Goal: Task Accomplishment & Management: Complete application form

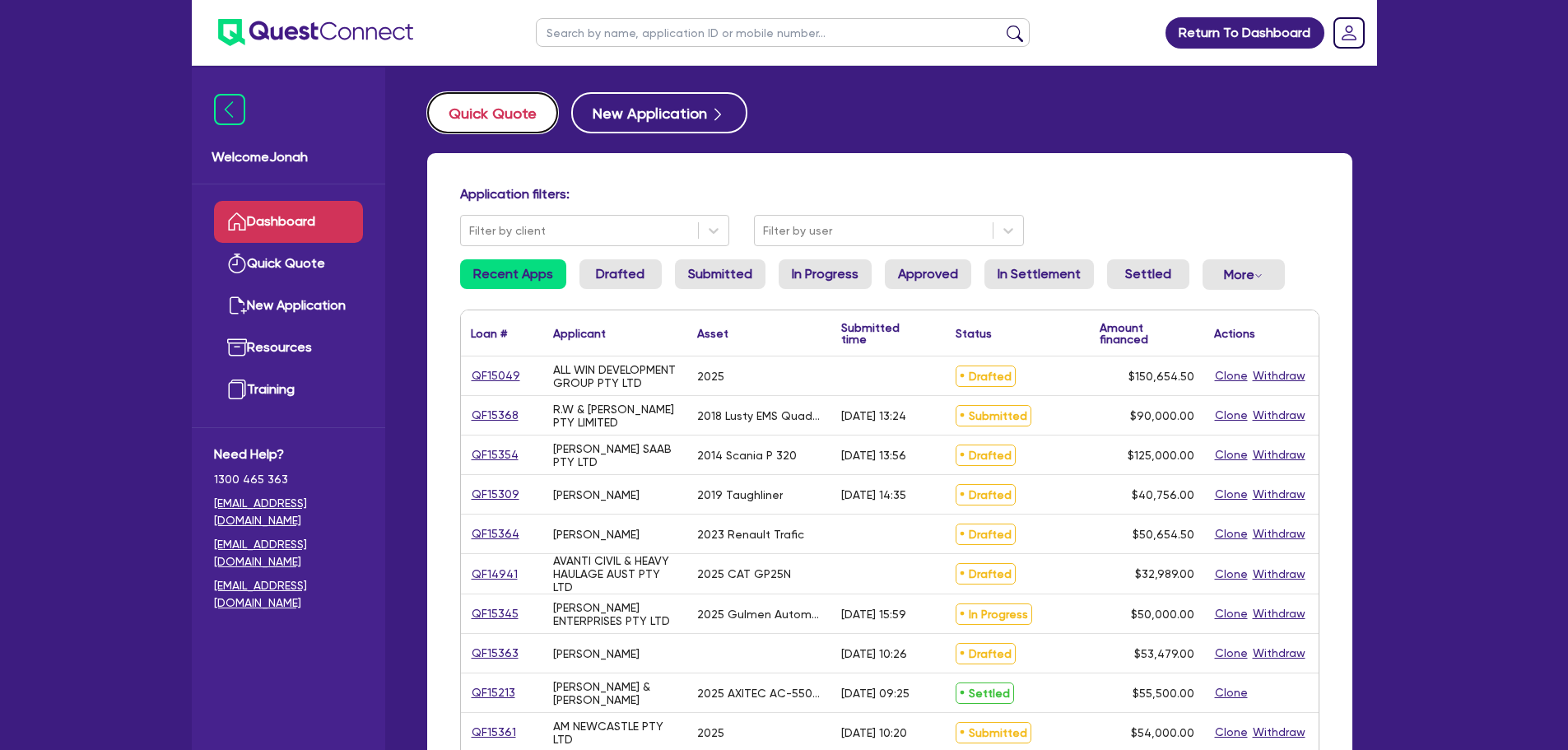
click at [465, 113] on button "Quick Quote" at bounding box center [493, 112] width 131 height 41
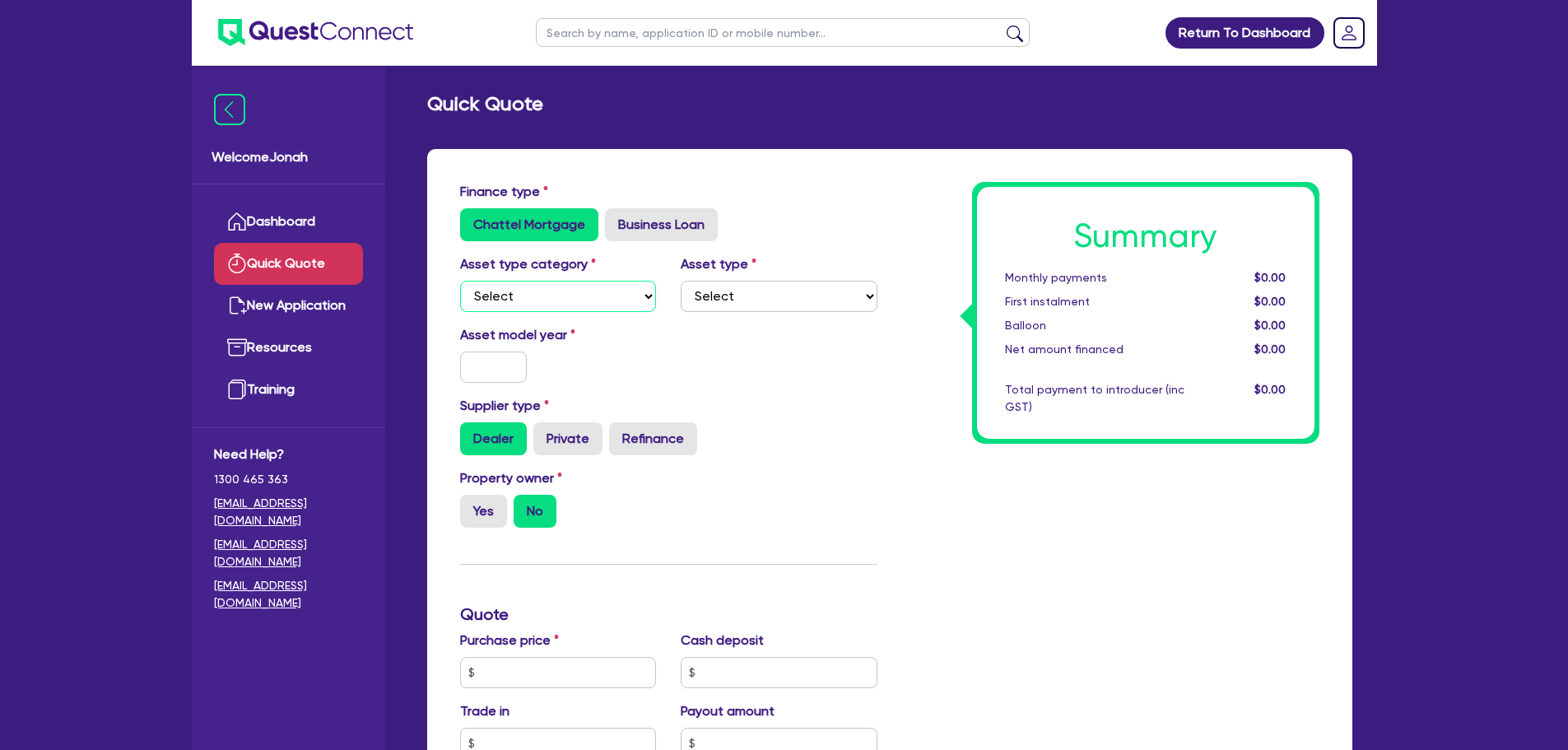
click at [589, 296] on select "Select Cars and light trucks Primary assets Secondary assets Tertiary assets" at bounding box center [558, 297] width 197 height 32
select select "CARS_AND_LIGHT_TRUCKS"
click at [460, 281] on select "Select Cars and light trucks Primary assets Secondary assets Tertiary assets" at bounding box center [558, 297] width 197 height 32
click at [747, 293] on select "Select Passenger vehicles Vans and utes Light trucks up to 4.5 tonne" at bounding box center [779, 297] width 197 height 32
select select "LIGHT_TRUCKS"
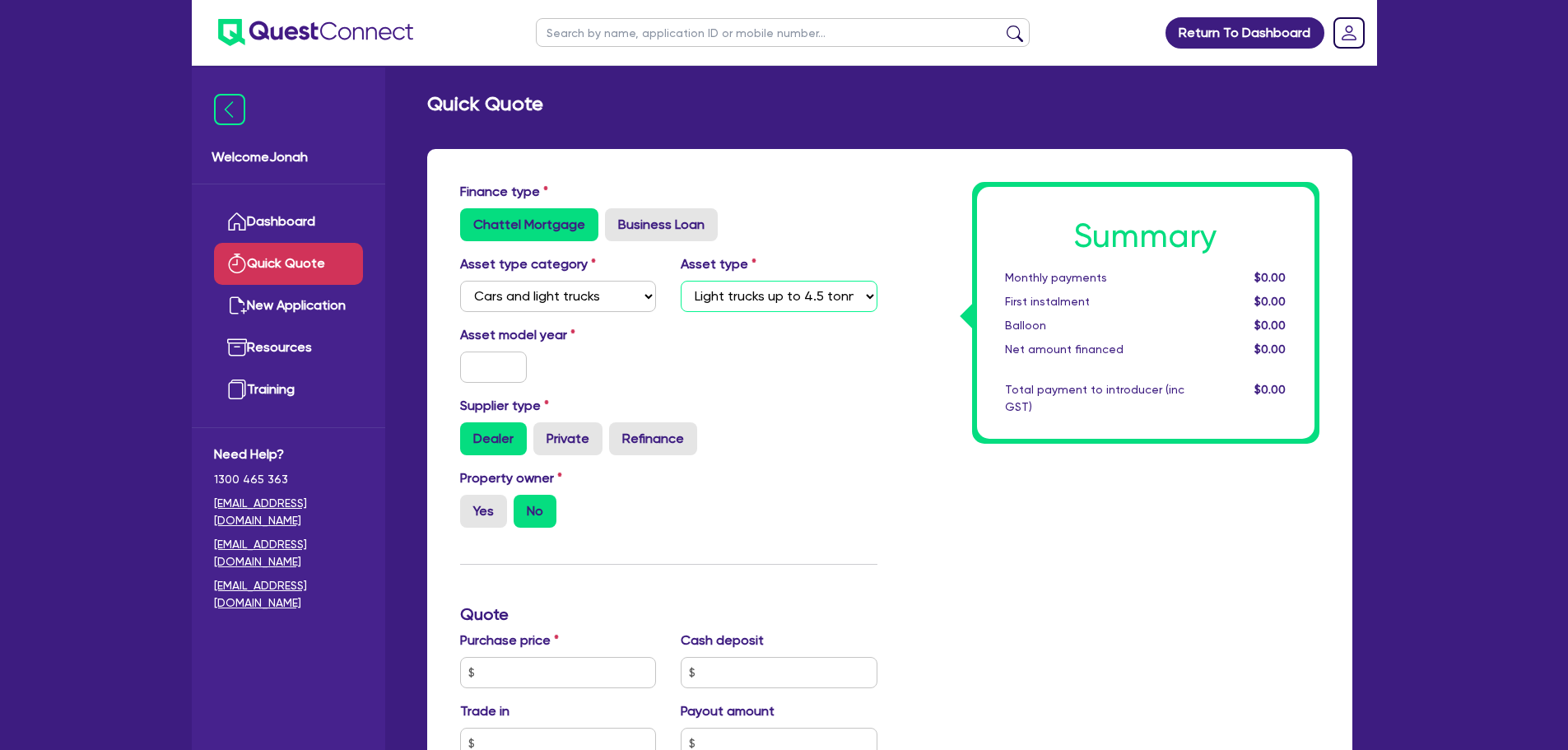
click at [681, 281] on select "Select Passenger vehicles Vans and utes Light trucks up to 4.5 tonne" at bounding box center [779, 297] width 197 height 32
click at [480, 376] on input "text" at bounding box center [494, 368] width 67 height 32
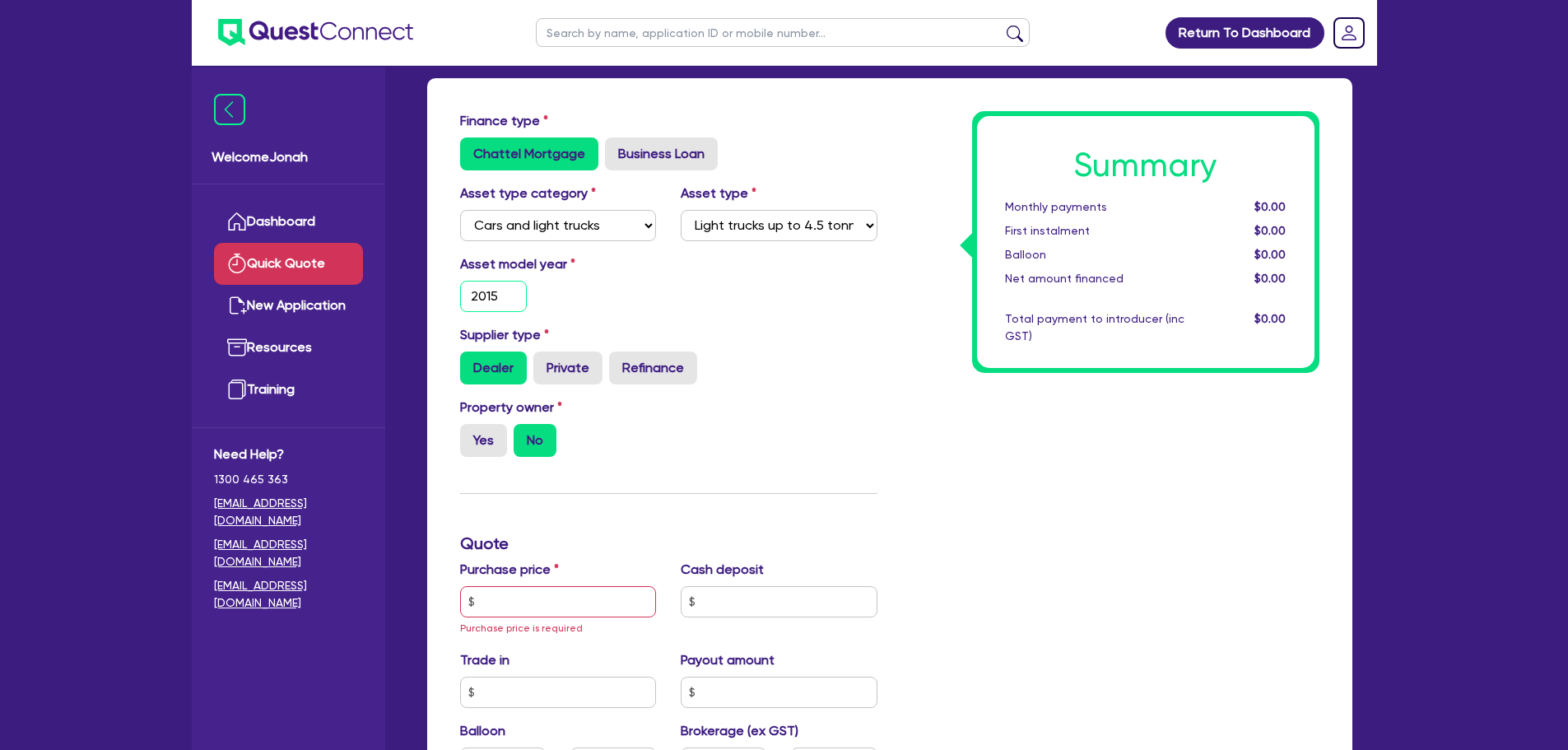
scroll to position [165, 0]
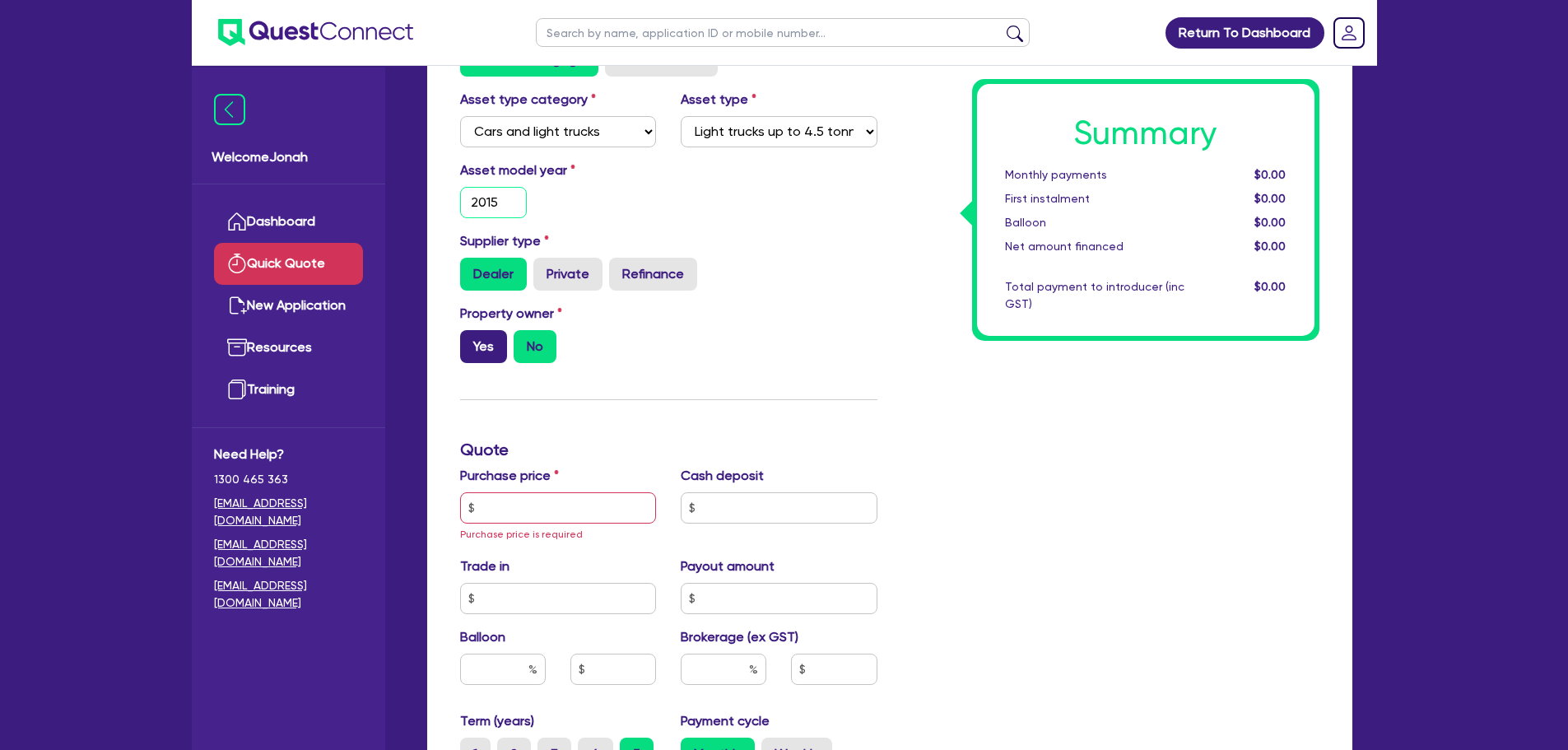
type input "2015"
click at [490, 333] on label "Yes" at bounding box center [484, 347] width 47 height 33
click at [471, 333] on input "Yes" at bounding box center [466, 335] width 10 height 11
radio input "true"
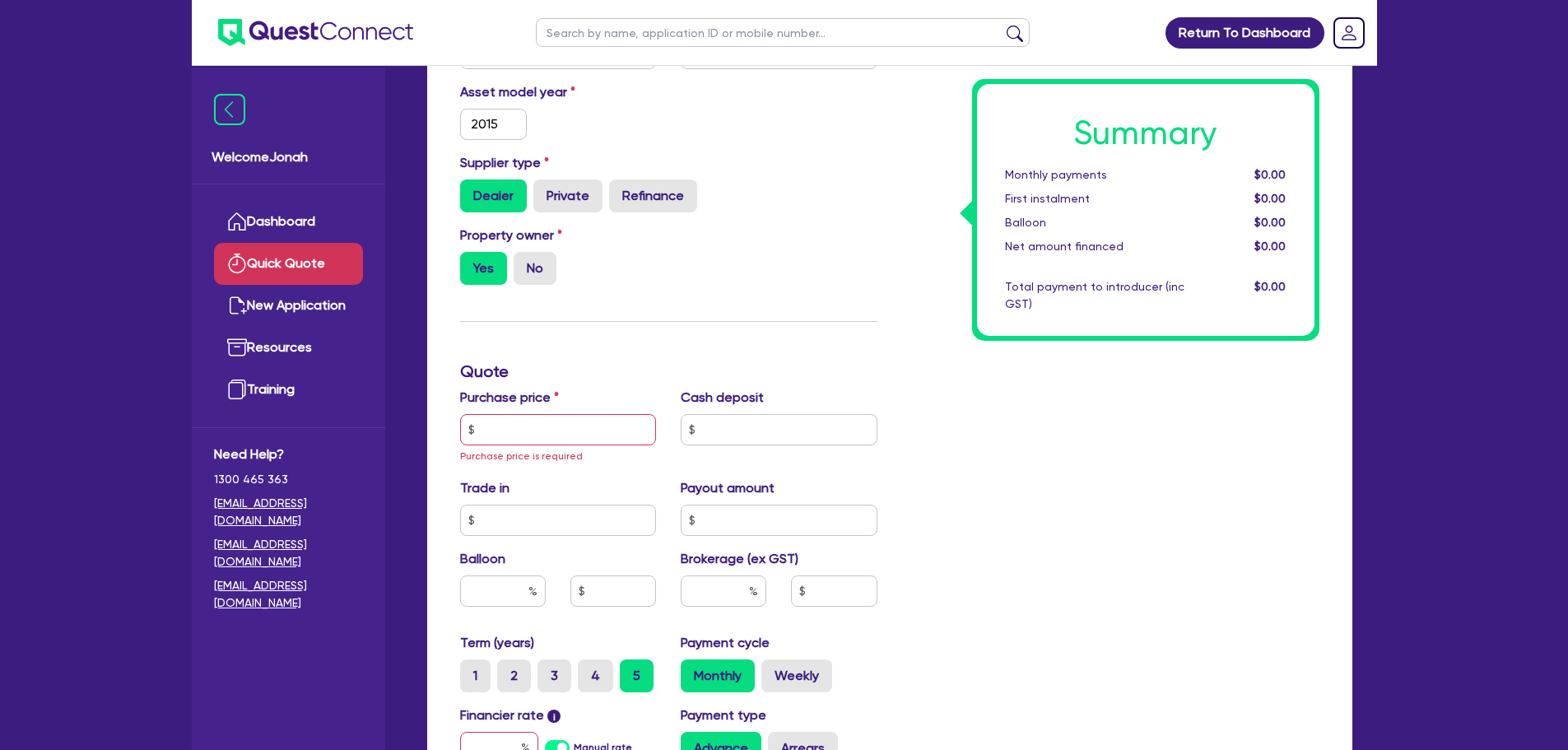
scroll to position [247, 0]
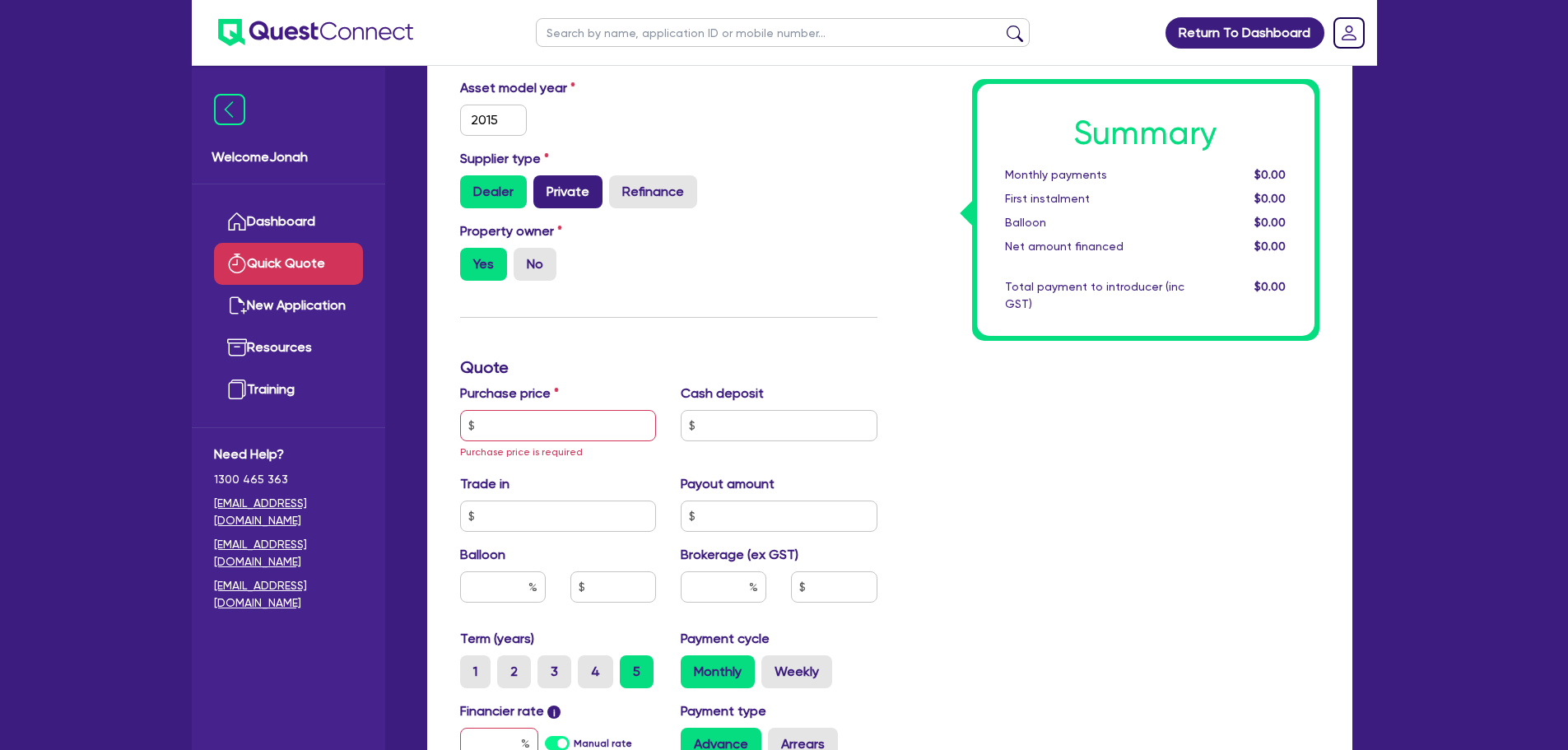
click at [553, 198] on label "Private" at bounding box center [568, 192] width 69 height 33
click at [544, 186] on input "Private" at bounding box center [539, 180] width 10 height 11
radio input "true"
click at [550, 430] on input "text" at bounding box center [558, 425] width 197 height 32
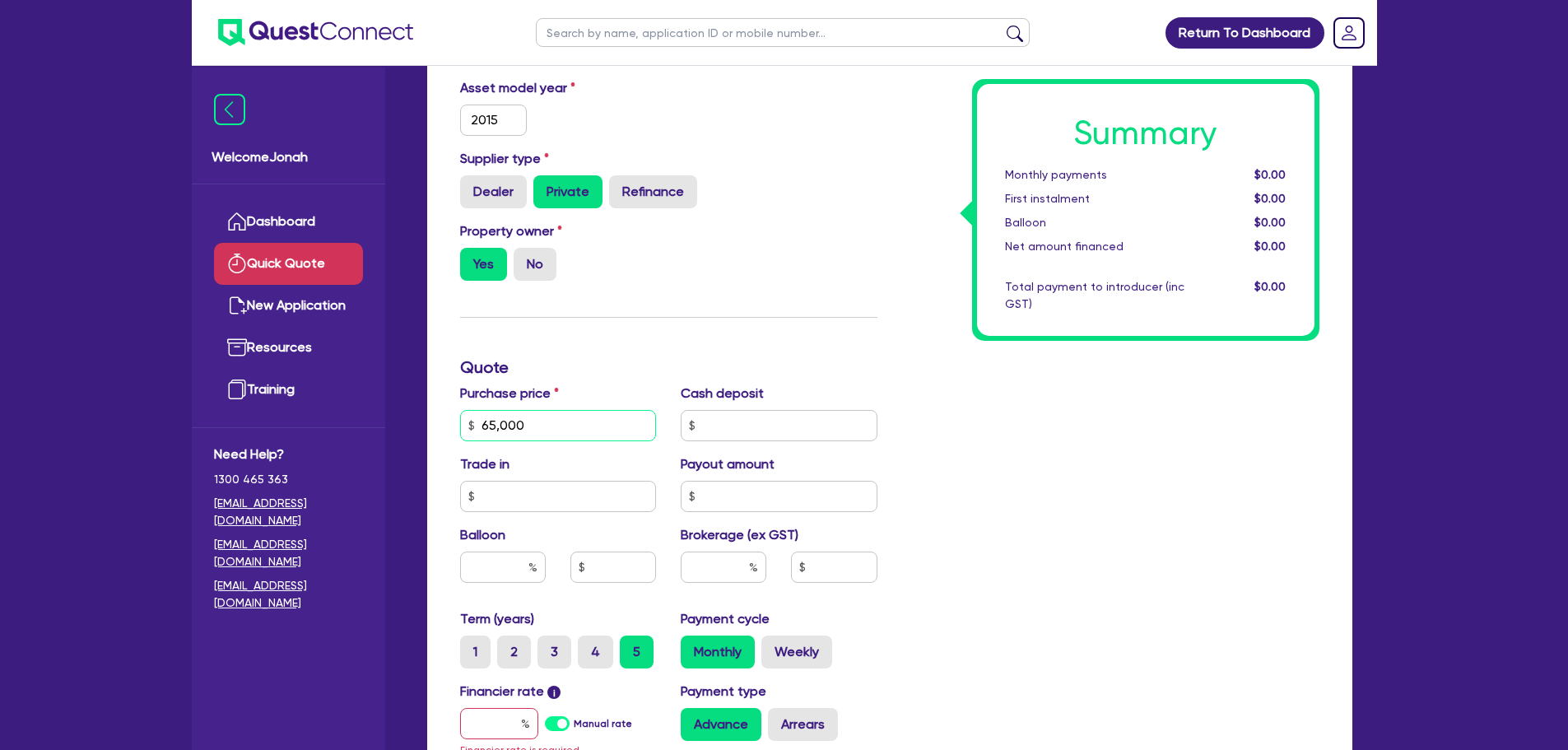
type input "65,000"
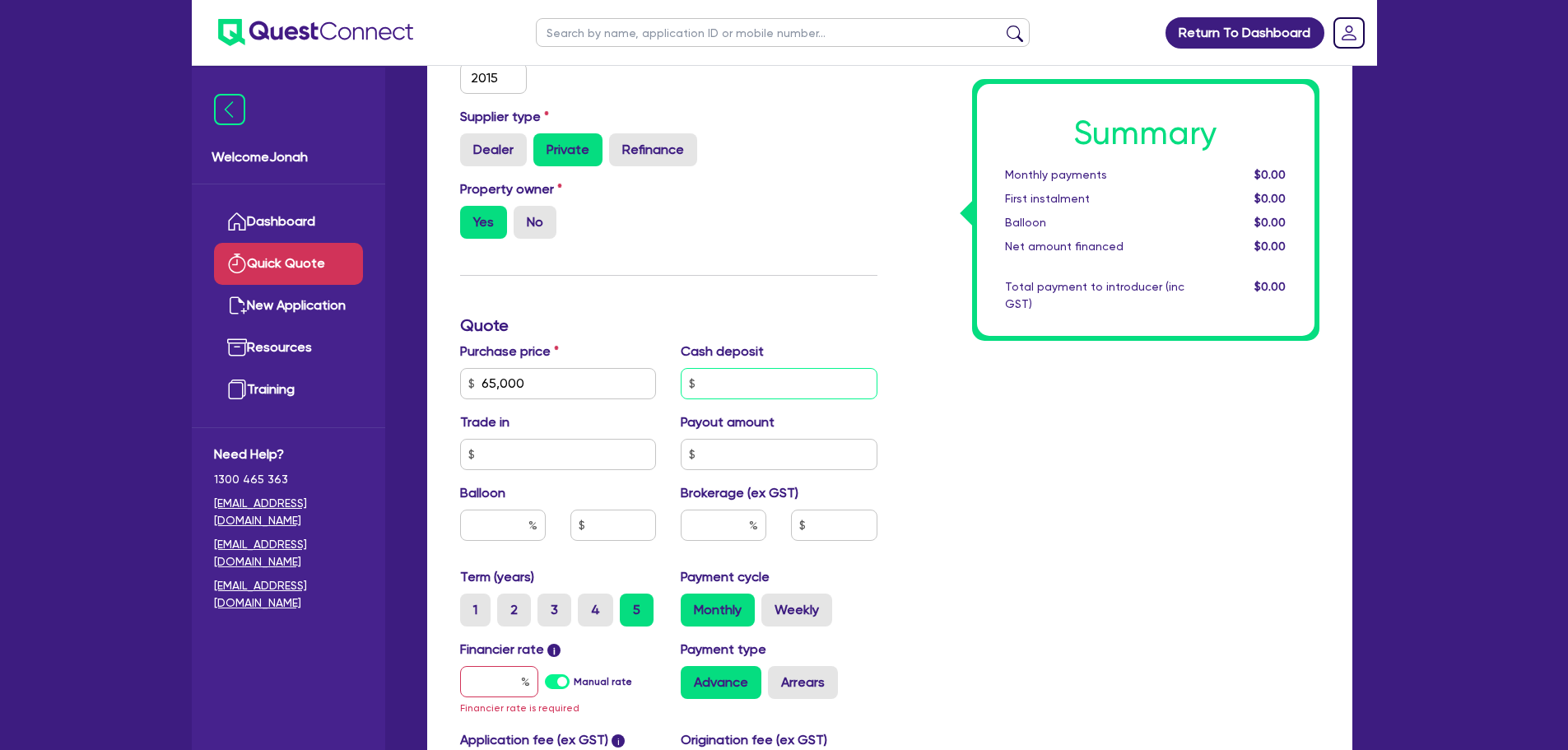
scroll to position [411, 0]
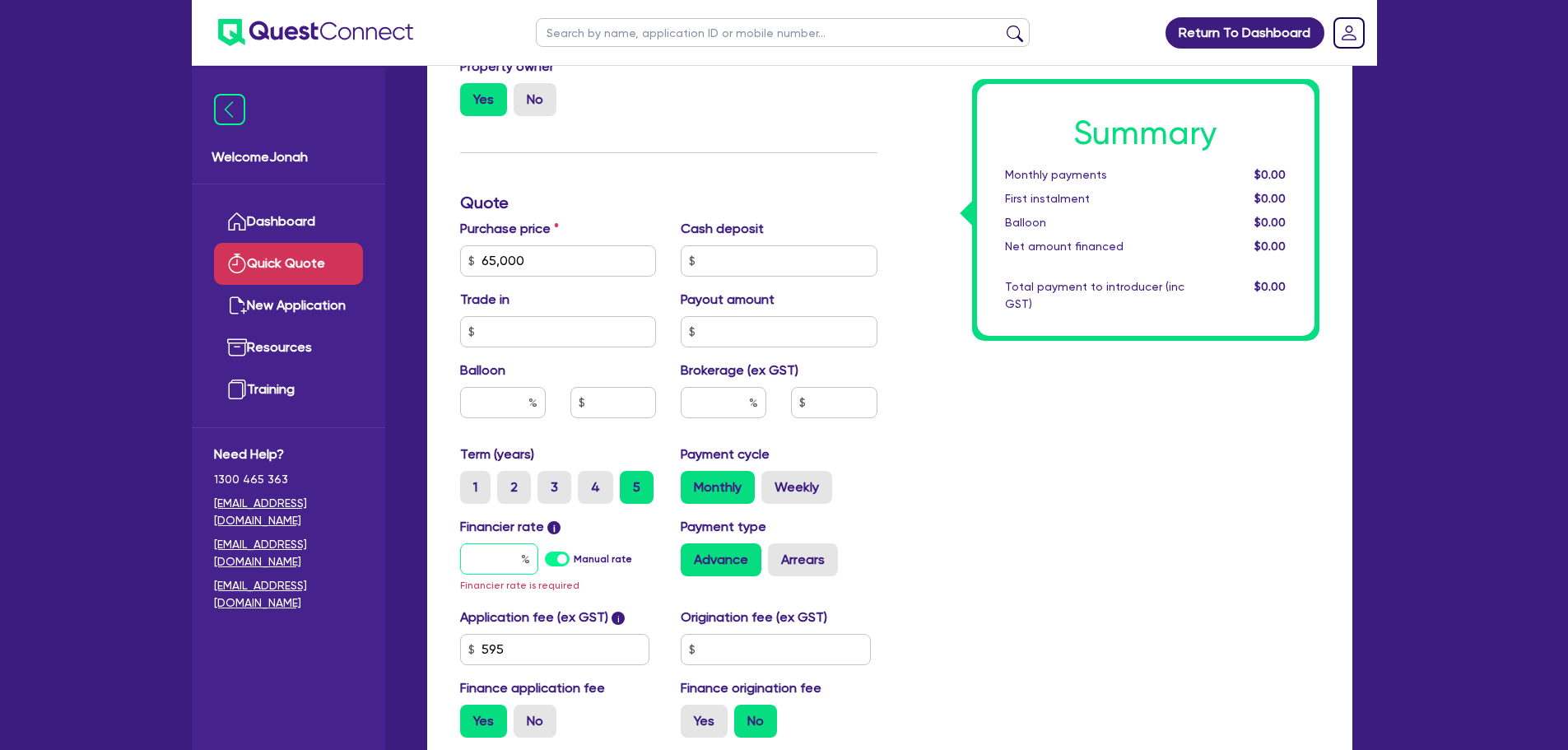
click at [508, 557] on input "text" at bounding box center [499, 559] width 78 height 32
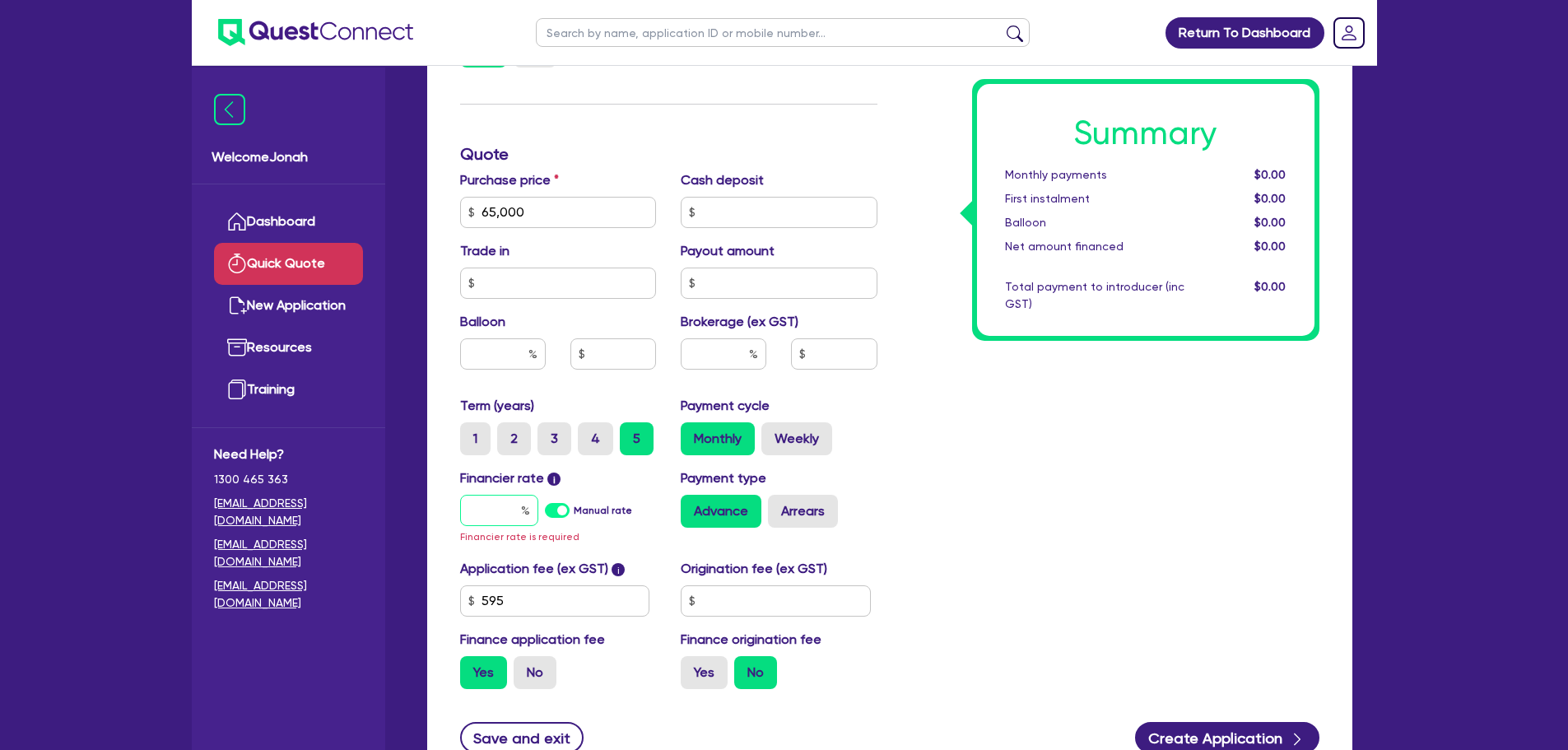
scroll to position [494, 0]
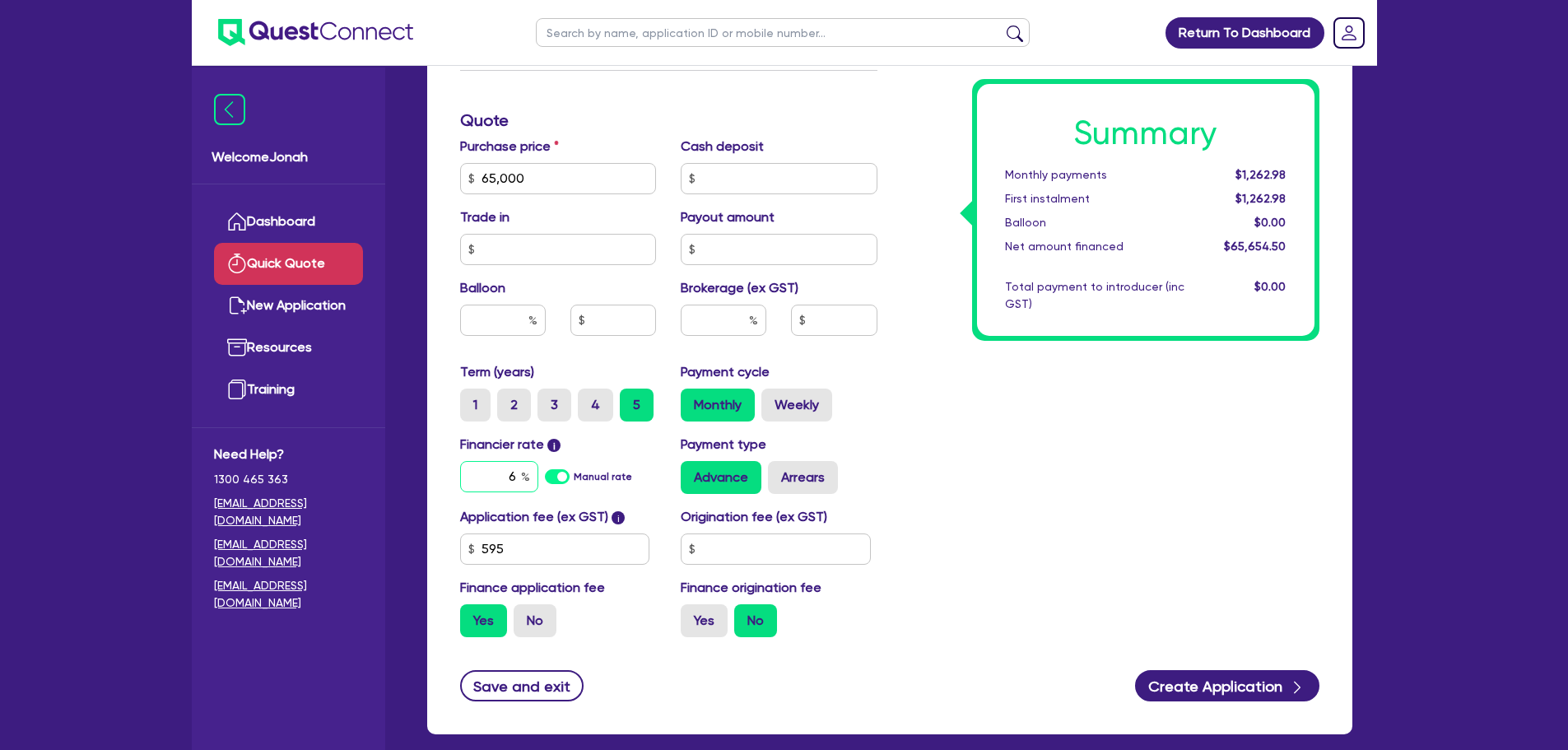
type input "6"
click at [1130, 511] on div "Summary Monthly payments $1,262.98 First instalment $1,262.98 Balloon $0.00 Net…" at bounding box center [1110, 169] width 442 height 963
click at [702, 319] on input "text" at bounding box center [724, 320] width 86 height 32
type input "3"
type input "1,969.64"
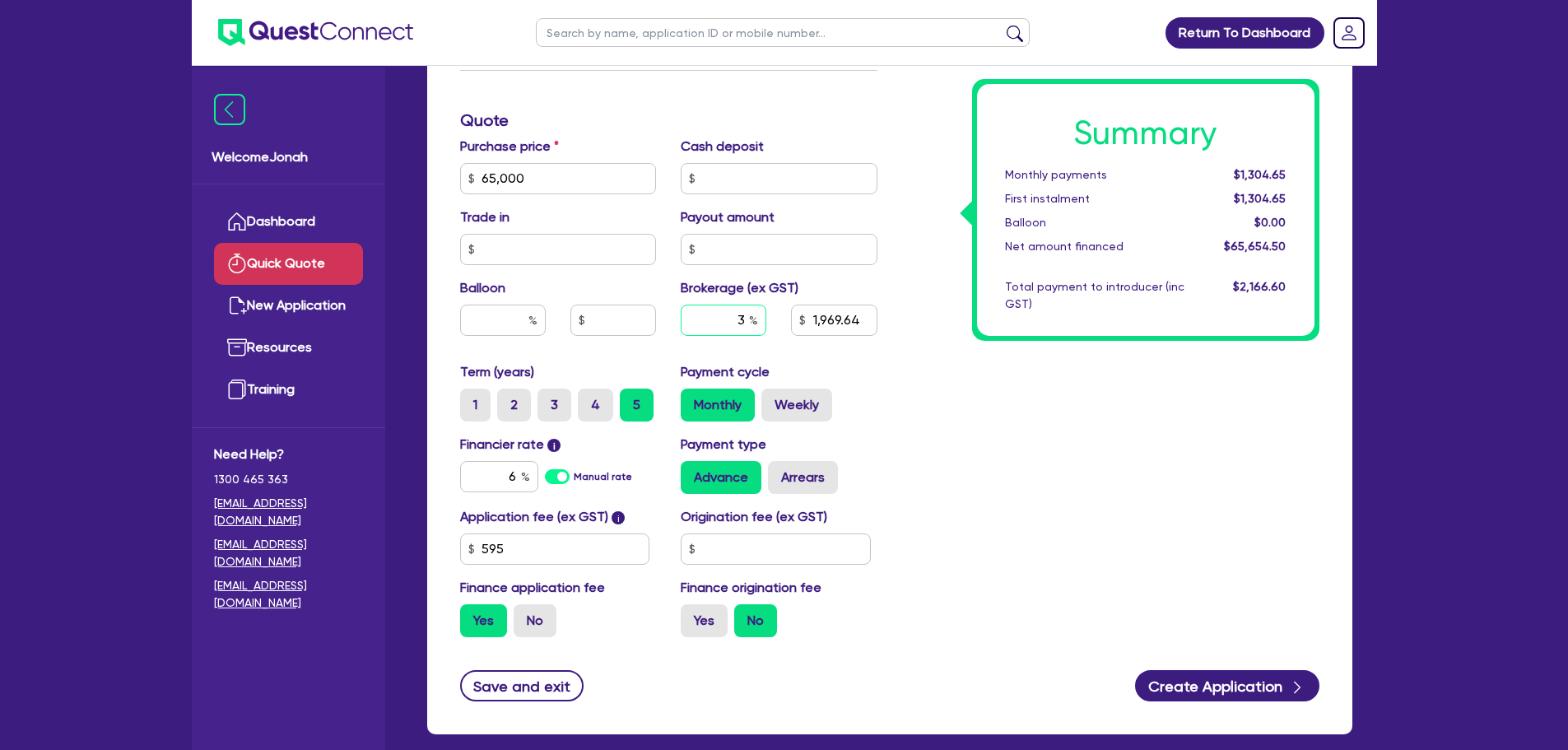
type input "3"
type input "1,969.64"
click at [990, 375] on div "Summary Monthly payments $1,304.65 First instalment $1,304.65 Balloon $0.00 Net…" at bounding box center [1110, 169] width 442 height 963
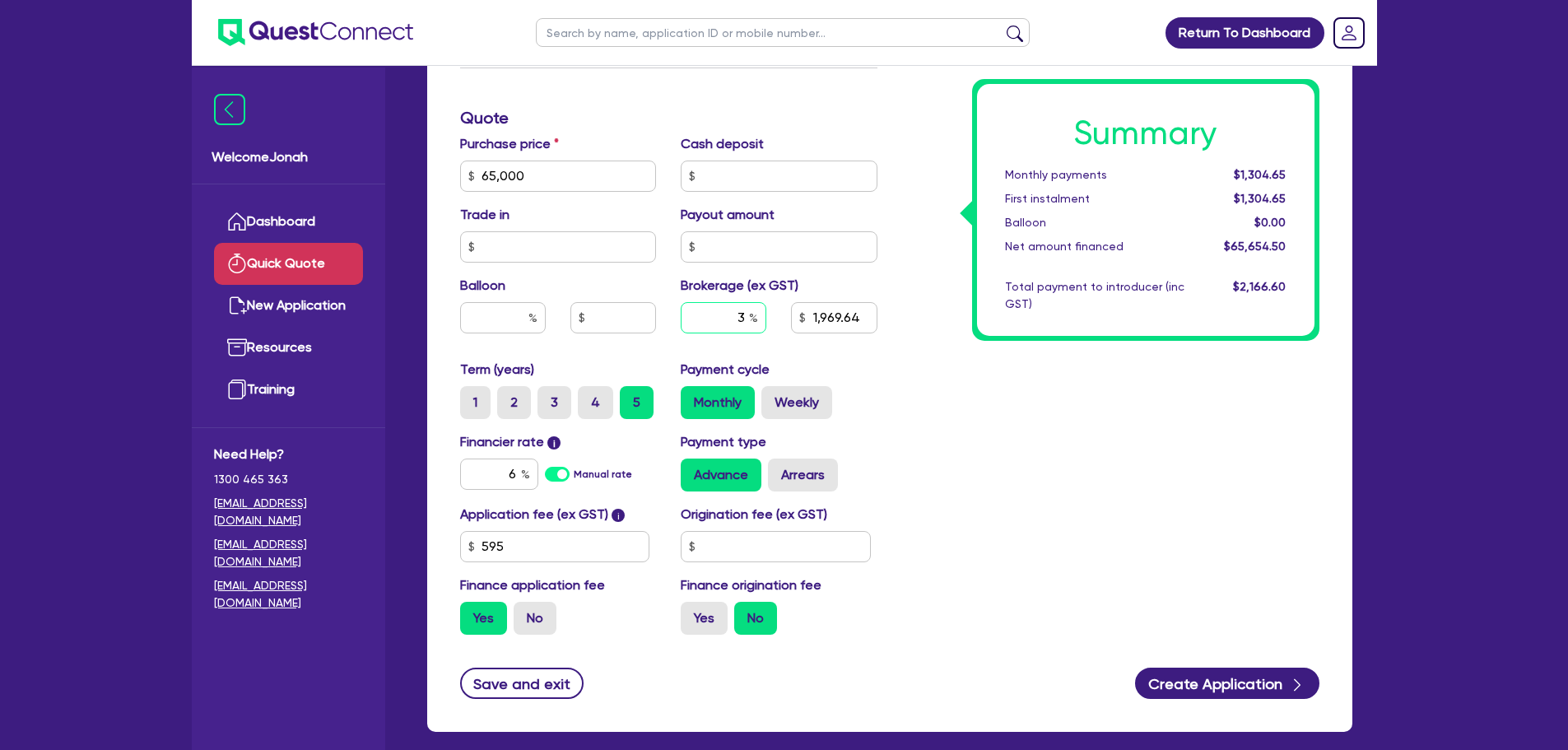
click at [743, 322] on input "3" at bounding box center [724, 318] width 86 height 32
click at [1041, 500] on div "Summary Monthly payments $1,304.65 First instalment $1,304.65 Balloon $0.00 Net…" at bounding box center [1110, 167] width 442 height 963
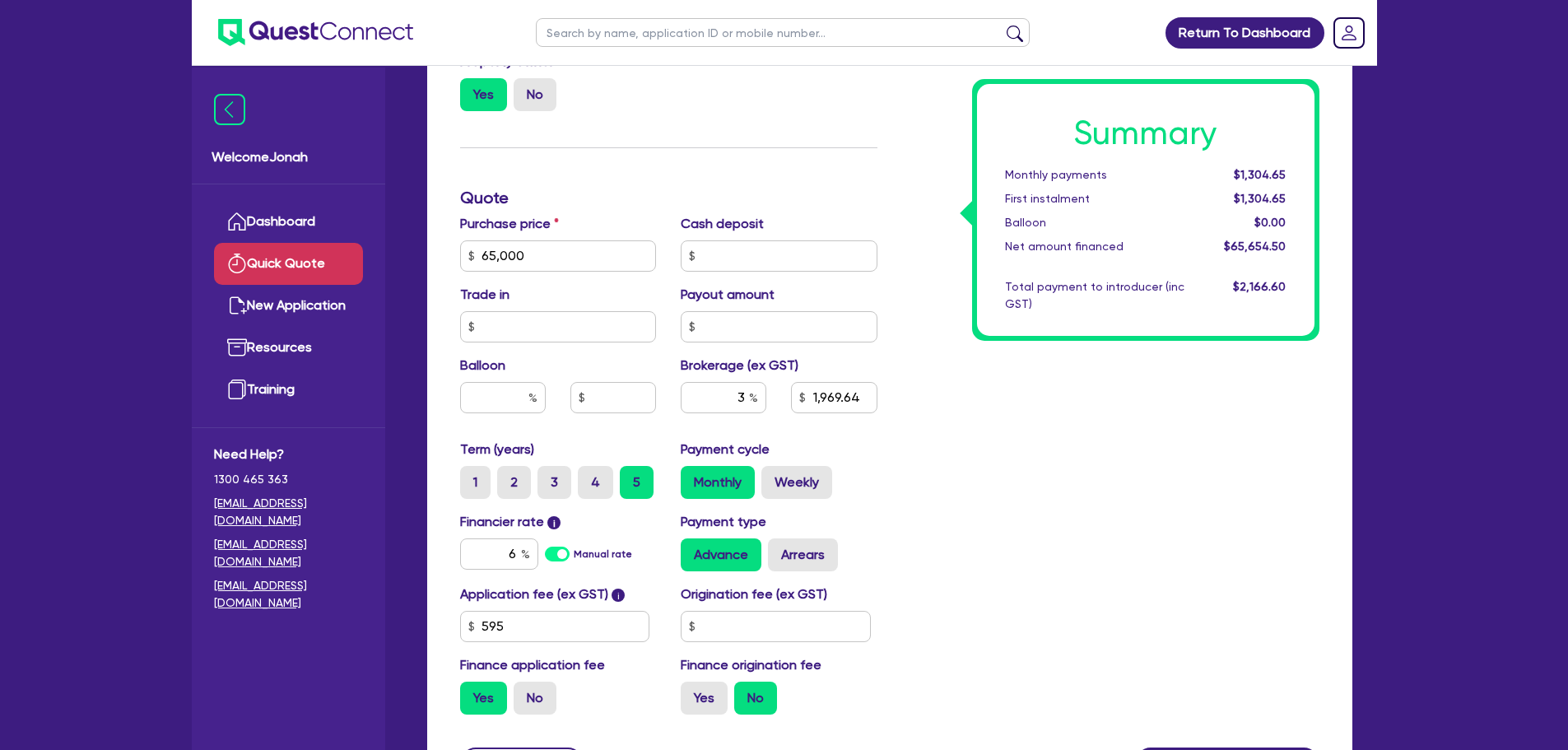
scroll to position [414, 0]
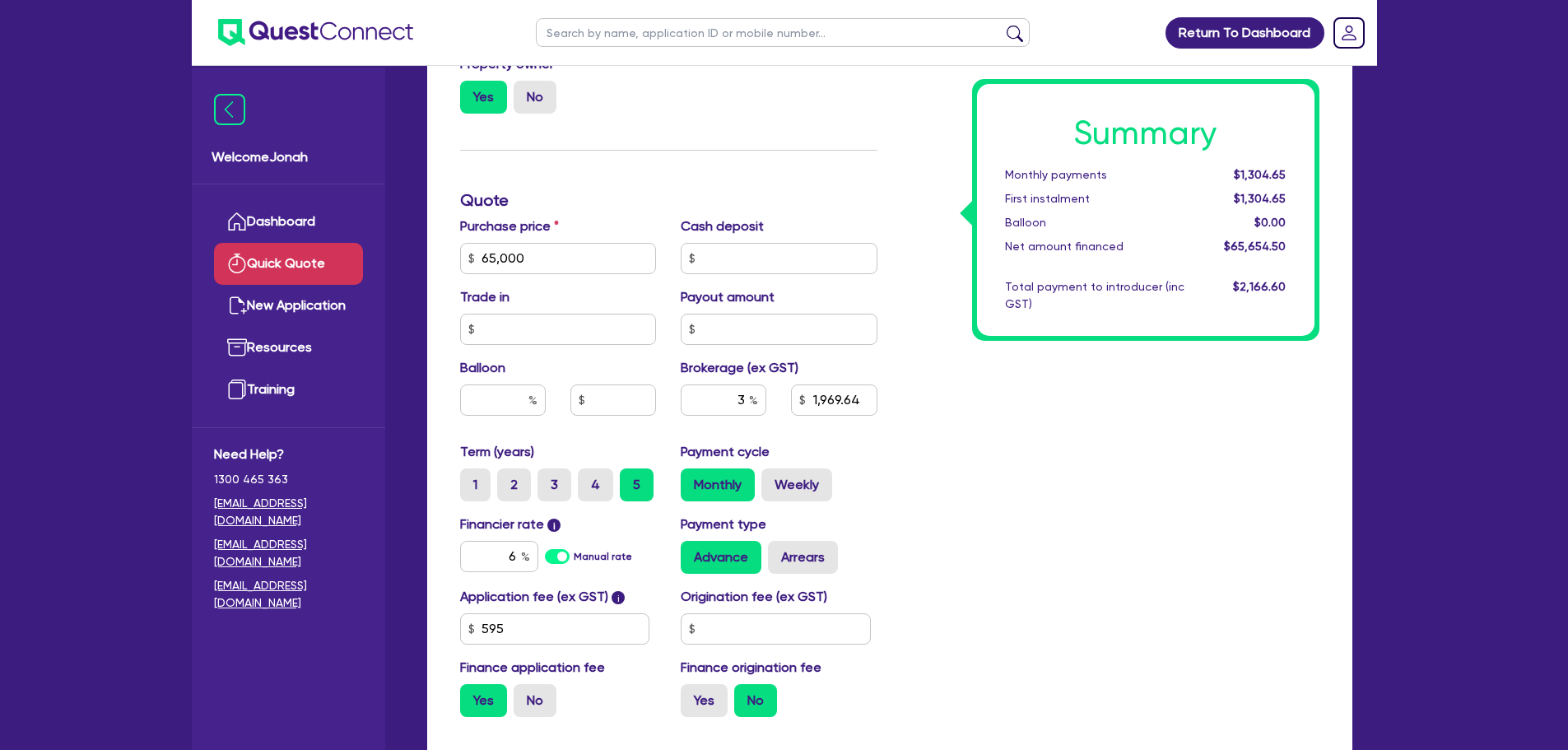
click at [1274, 173] on span "$1,304.65" at bounding box center [1259, 174] width 52 height 13
click at [1273, 173] on span "$1,304.65" at bounding box center [1259, 174] width 52 height 13
click at [1250, 385] on div "Summary Monthly payments $1,304.65 First instalment $1,304.65 Balloon $0.00 Net…" at bounding box center [1110, 249] width 442 height 963
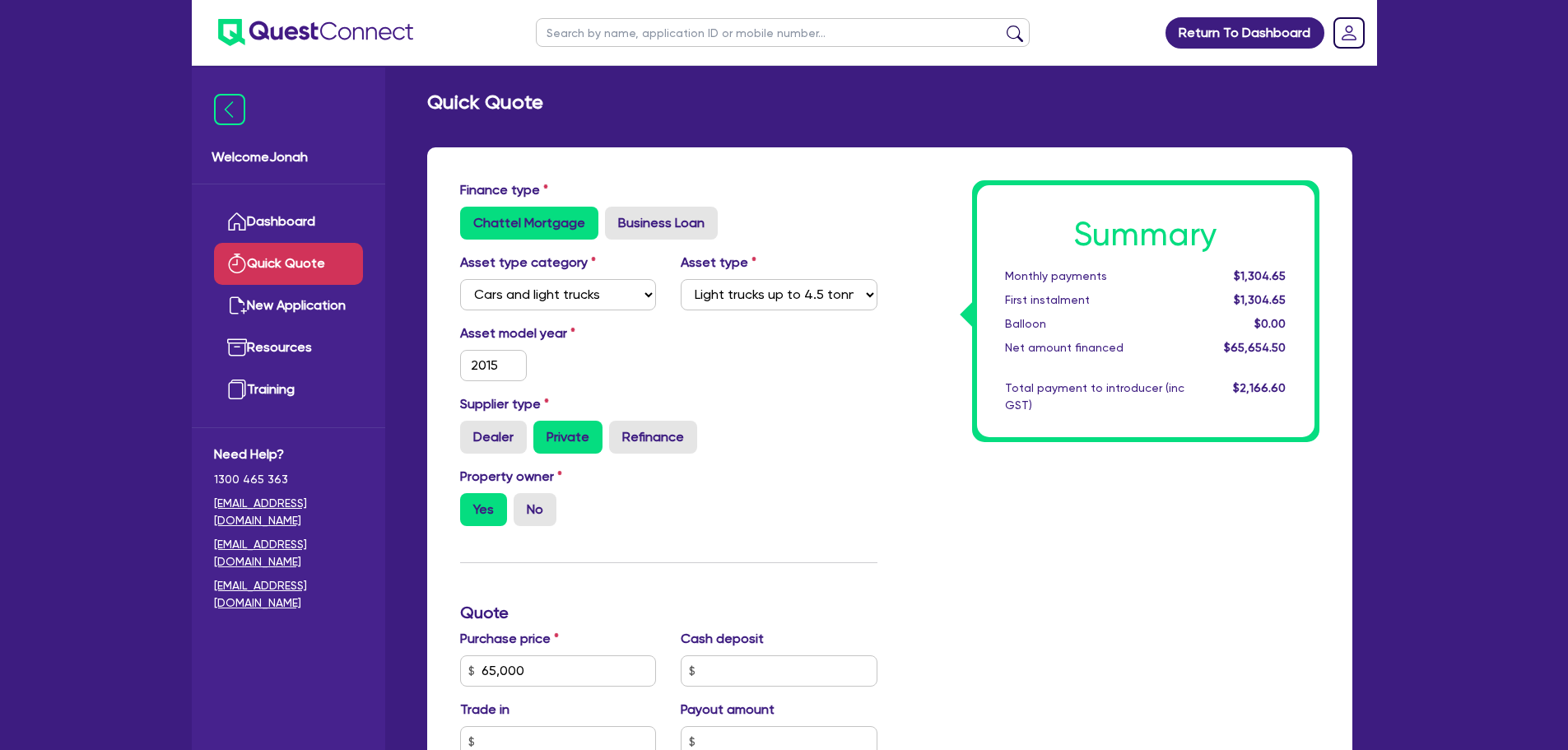
scroll to position [0, 0]
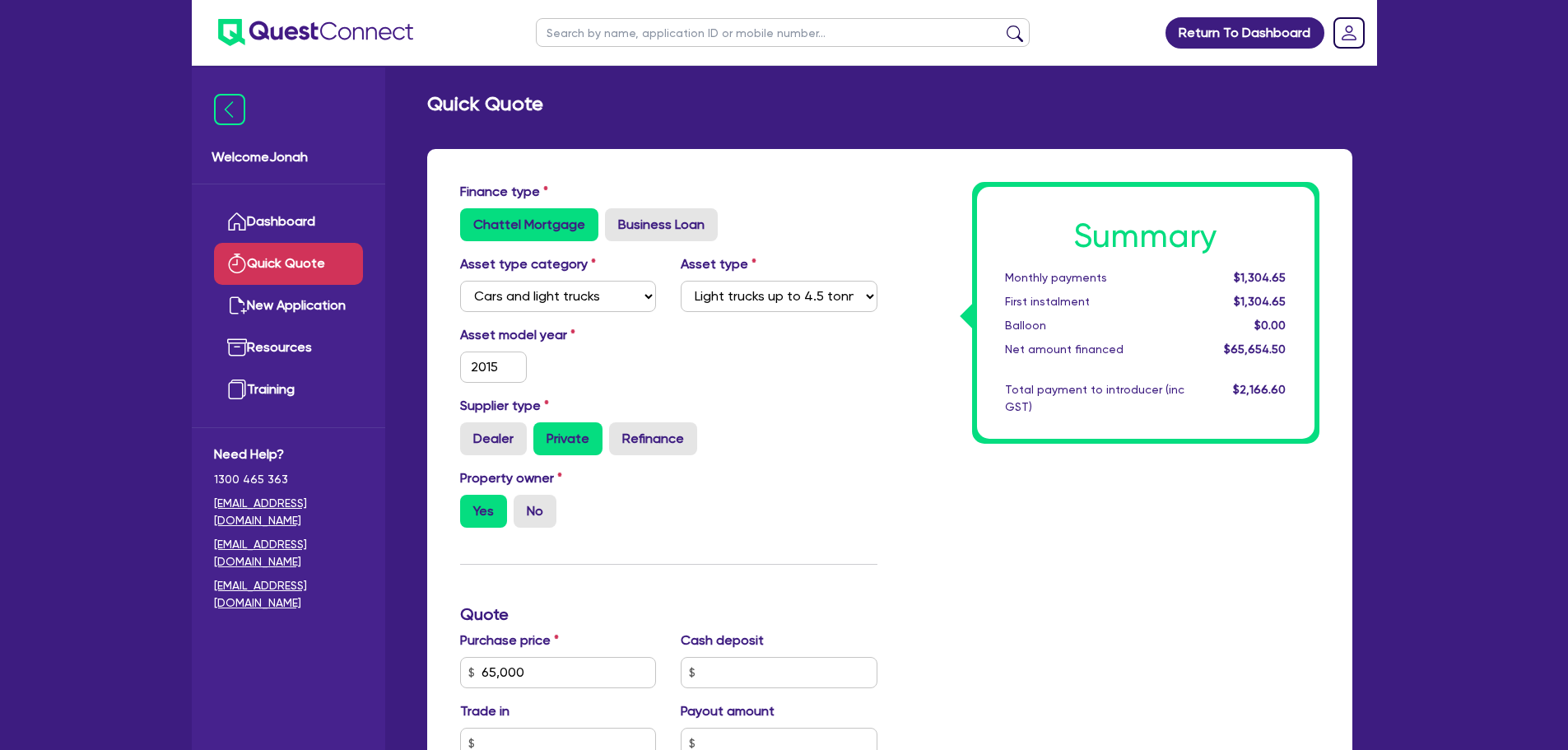
click at [725, 341] on div "Asset model year [DATE]" at bounding box center [668, 361] width 442 height 71
click at [506, 330] on label "Asset model year" at bounding box center [558, 335] width 221 height 20
click at [560, 328] on label "Asset model year" at bounding box center [558, 335] width 221 height 20
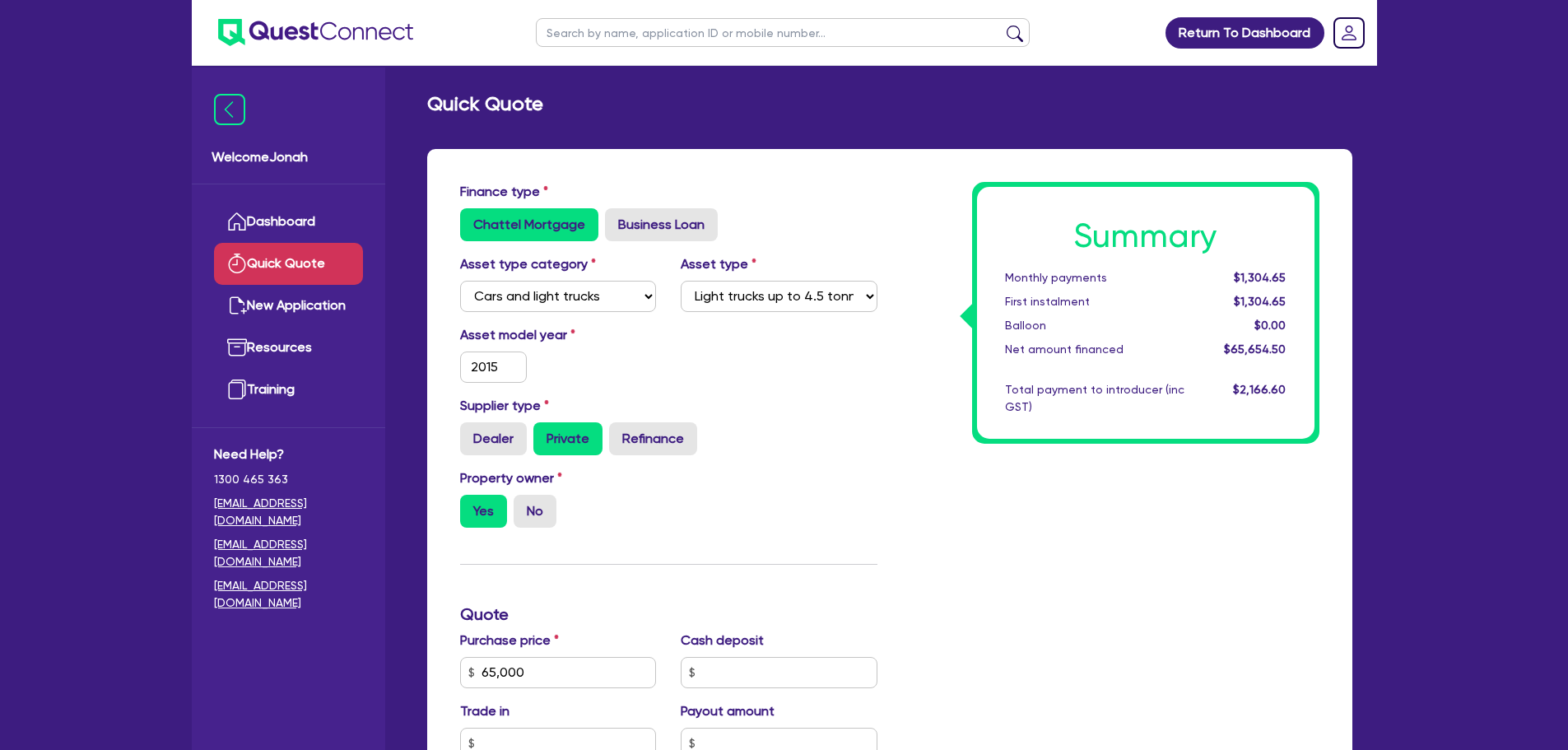
click at [547, 335] on label "Asset model year" at bounding box center [558, 335] width 221 height 20
click at [629, 349] on div "Asset model year [DATE]" at bounding box center [558, 354] width 221 height 58
click at [1252, 271] on span "$1,304.65" at bounding box center [1259, 277] width 52 height 13
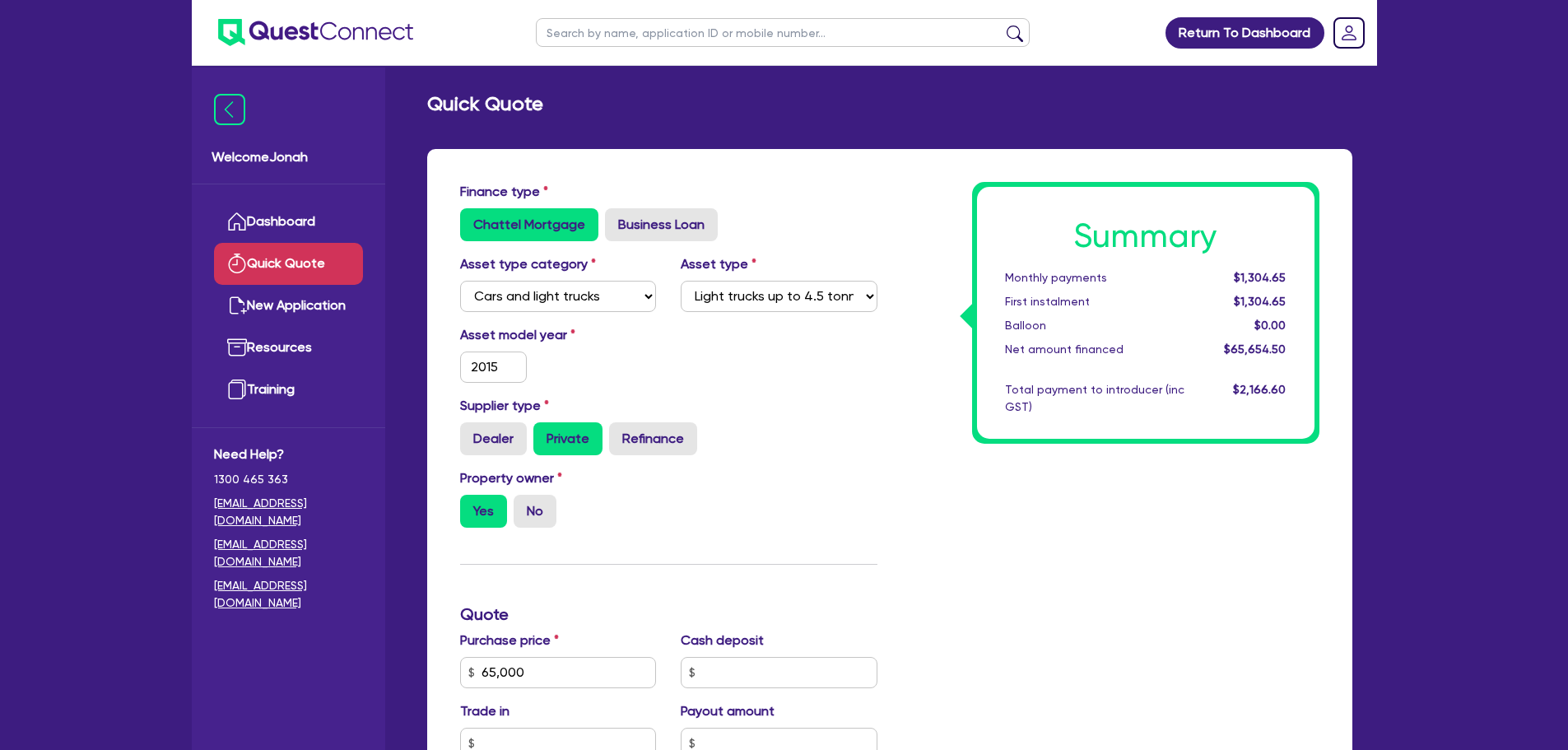
click at [1250, 271] on span "$1,304.65" at bounding box center [1259, 277] width 52 height 13
click at [1249, 272] on span "$1,304.65" at bounding box center [1259, 277] width 52 height 13
click at [1249, 273] on span "$1,304.65" at bounding box center [1259, 277] width 52 height 13
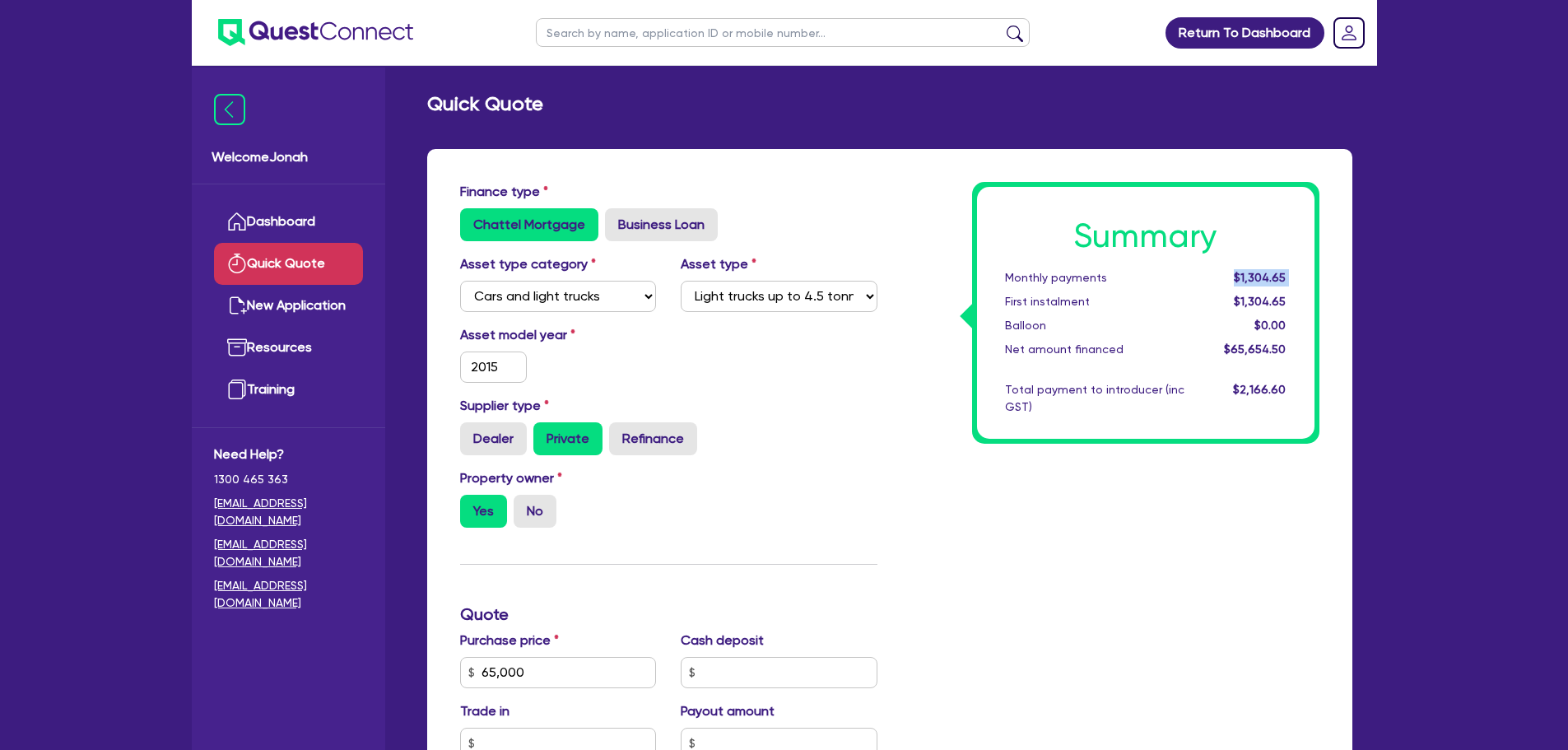
click at [1246, 298] on span "$1,304.65" at bounding box center [1259, 301] width 52 height 13
click at [1246, 298] on span "$1,304.65" at bounding box center [1259, 301] width 52 height 13
click at [1243, 277] on span "$1,304.65" at bounding box center [1259, 277] width 52 height 13
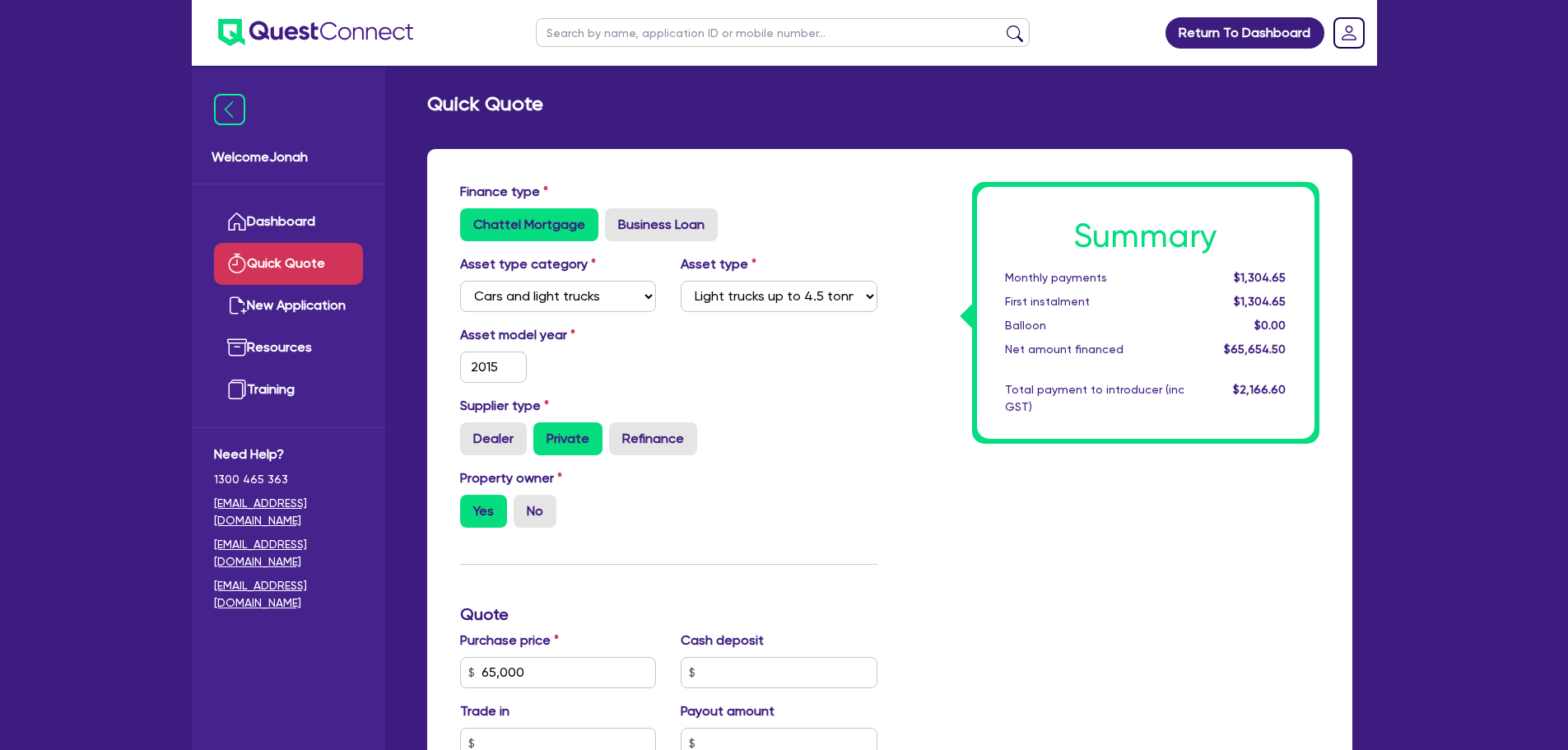
click at [1243, 277] on span "$1,304.65" at bounding box center [1259, 277] width 52 height 13
click at [1247, 295] on span "$1,304.65" at bounding box center [1259, 301] width 52 height 13
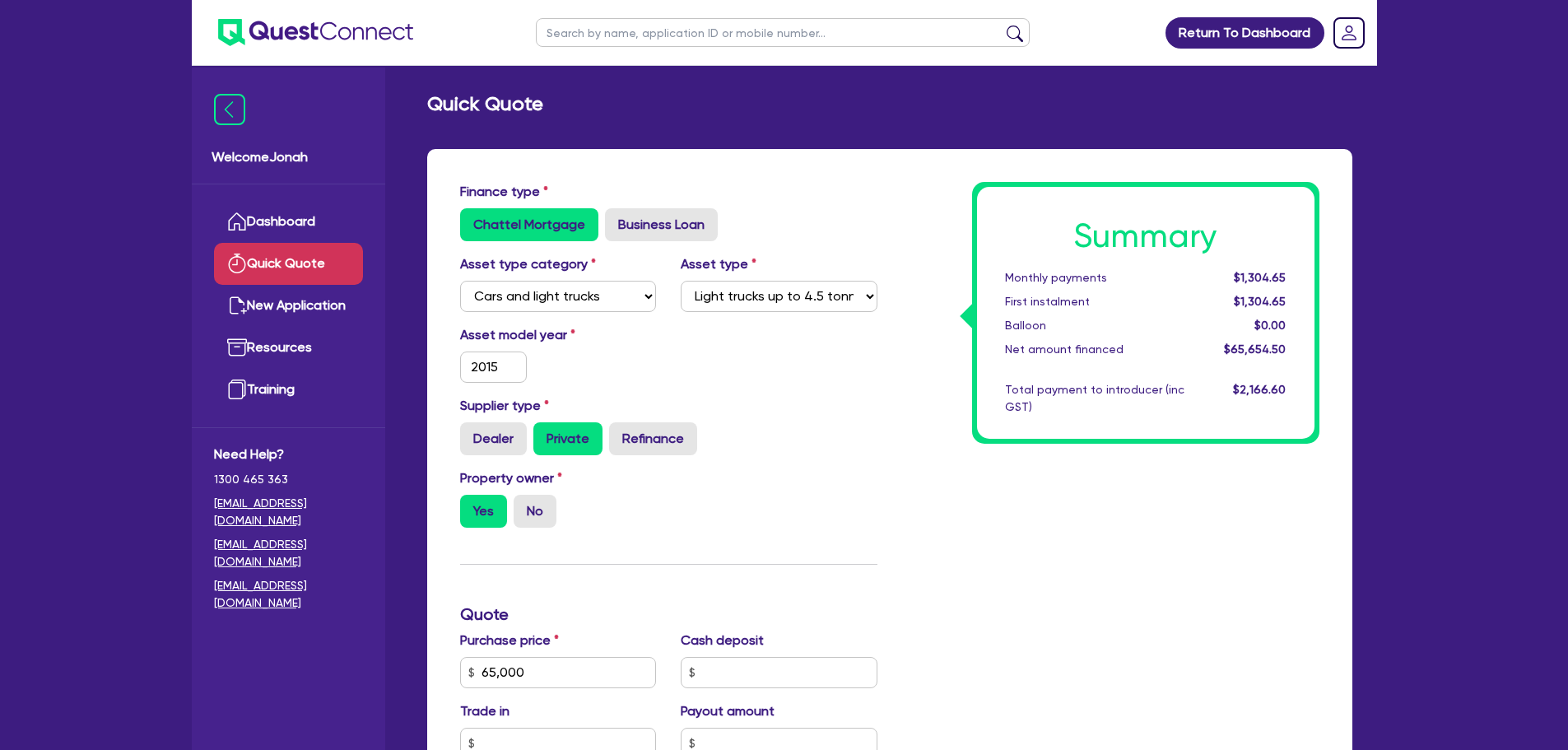
click at [1247, 276] on span "$1,304.65" at bounding box center [1259, 277] width 52 height 13
click at [1254, 301] on span "$1,304.65" at bounding box center [1259, 301] width 52 height 13
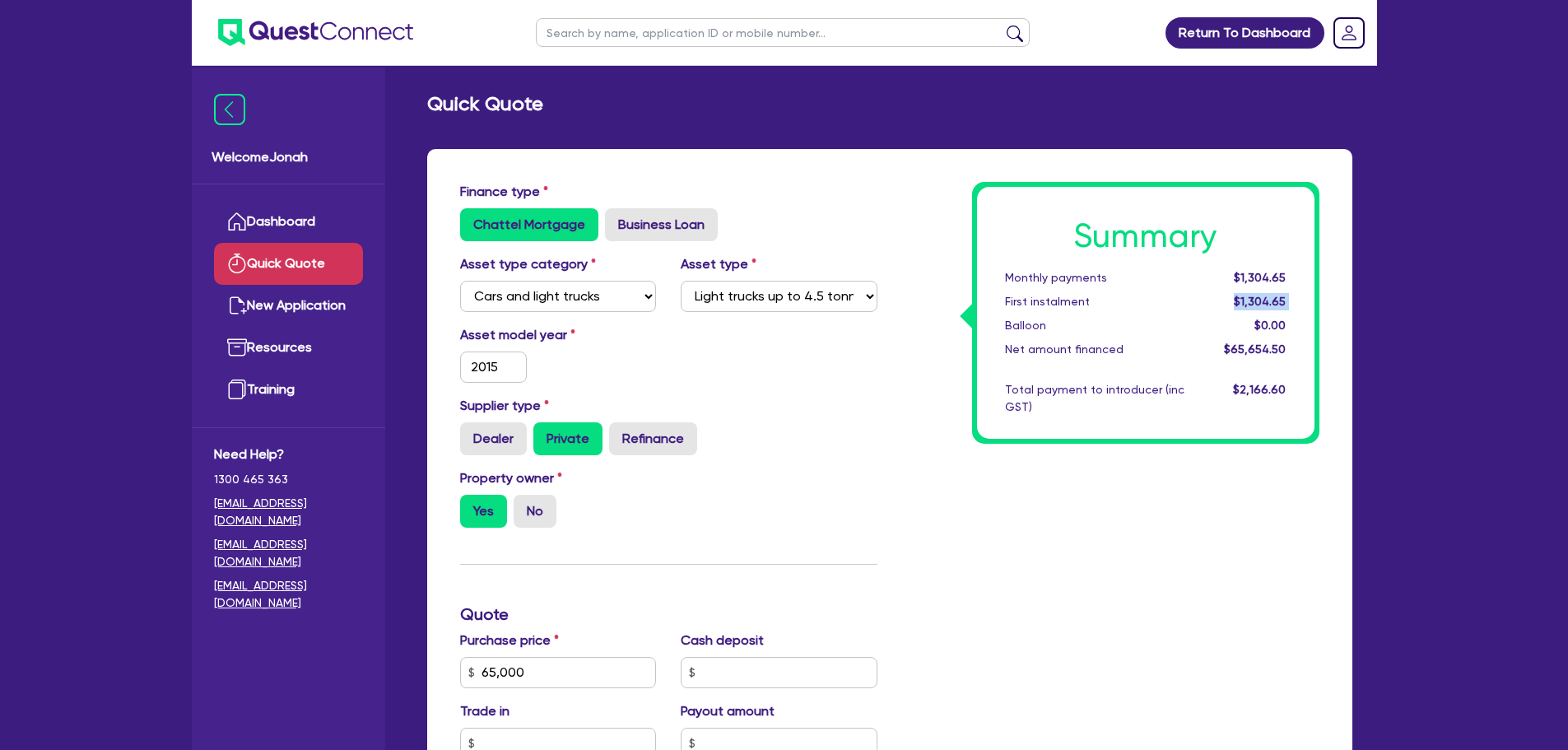
click at [1254, 301] on span "$1,304.65" at bounding box center [1259, 301] width 52 height 13
click at [1202, 339] on div "Summary Monthly payments $1,304.65 First instalment $1,304.65 Balloon $0.00 Net…" at bounding box center [1146, 313] width 338 height 252
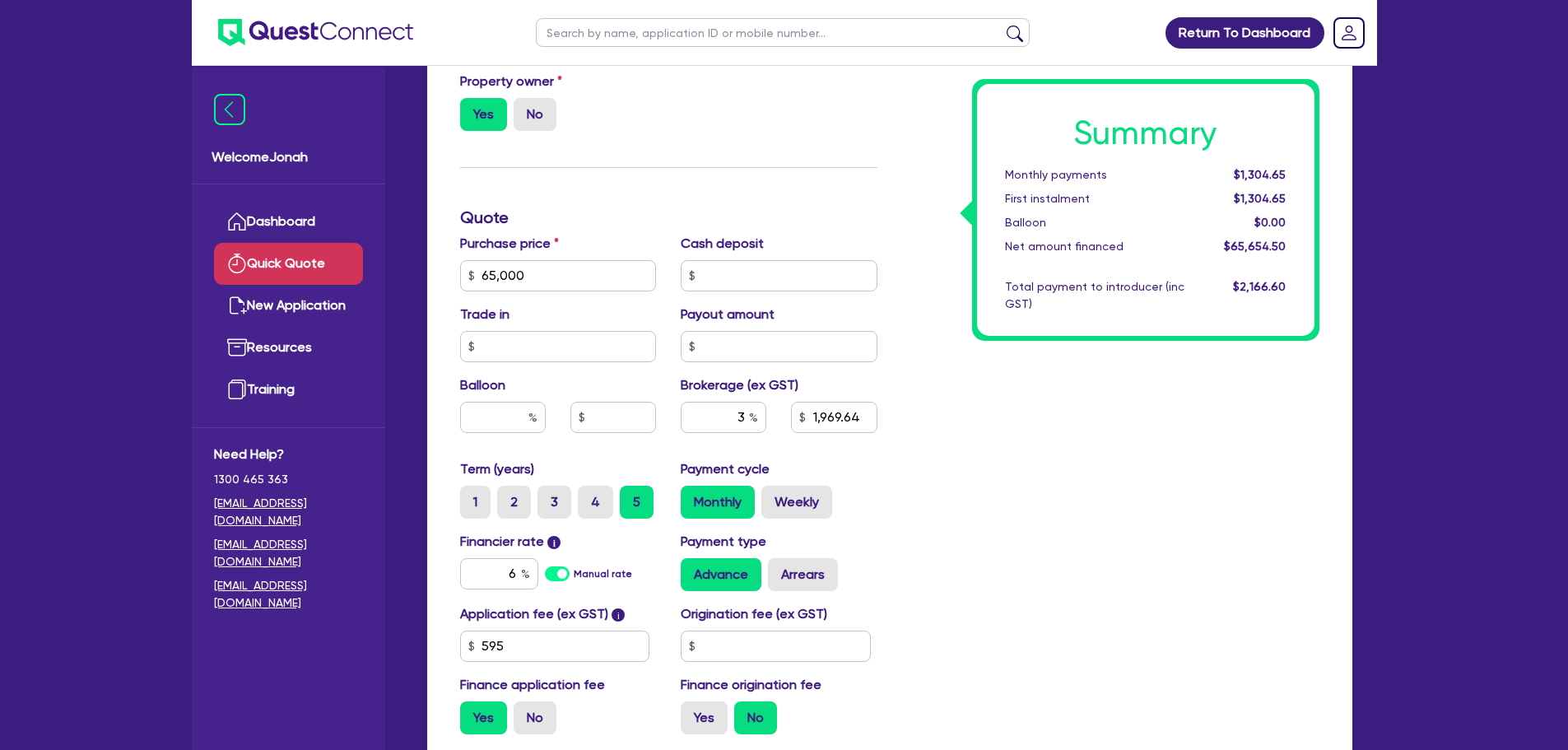
scroll to position [332, 0]
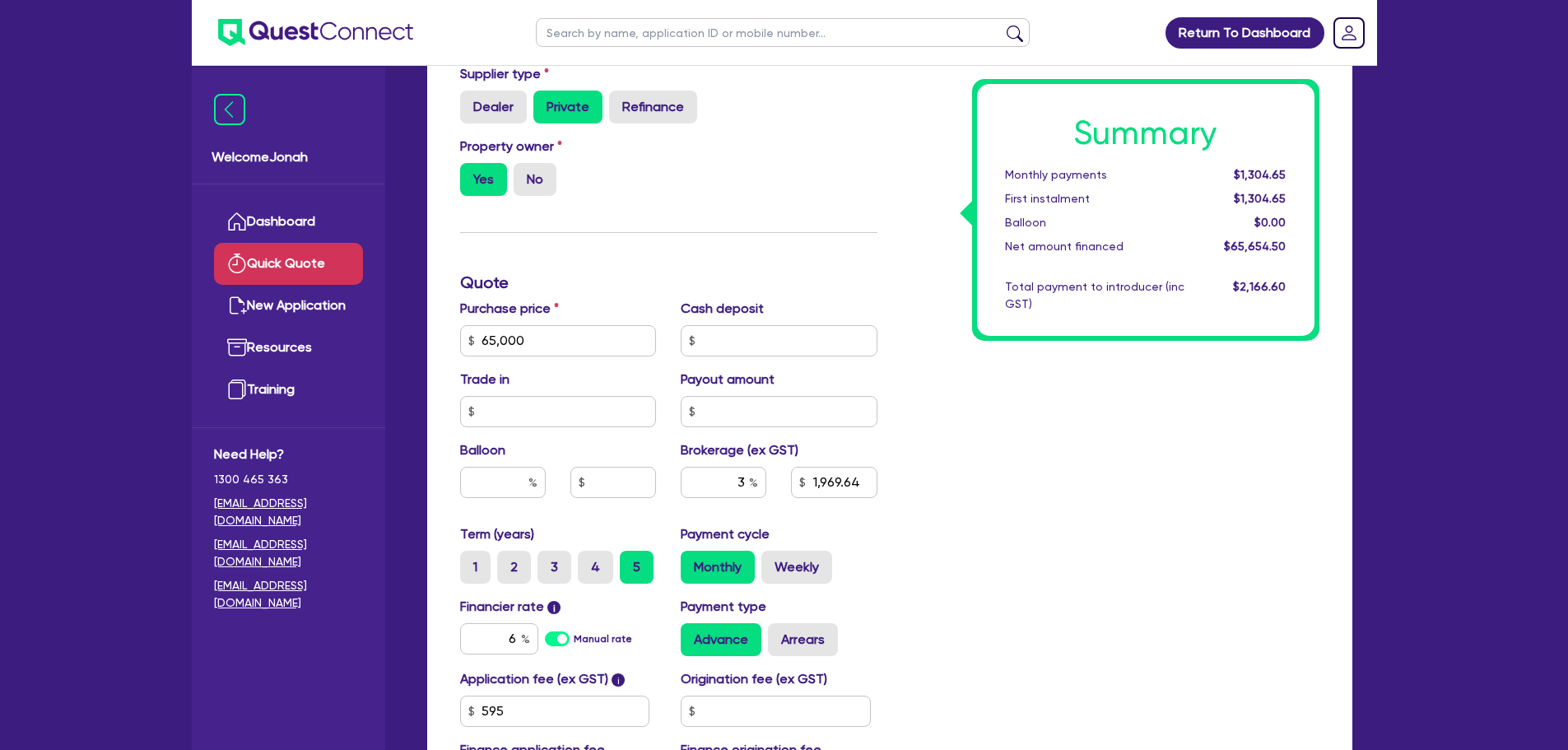
click at [1239, 164] on div "Summary Monthly payments $1,304.65 First instalment $1,304.65 Balloon $0.00 Net…" at bounding box center [1146, 210] width 338 height 252
click at [1239, 166] on div "$1,304.65" at bounding box center [1248, 175] width 102 height 18
click at [1242, 177] on span "$1,304.65" at bounding box center [1259, 174] width 52 height 13
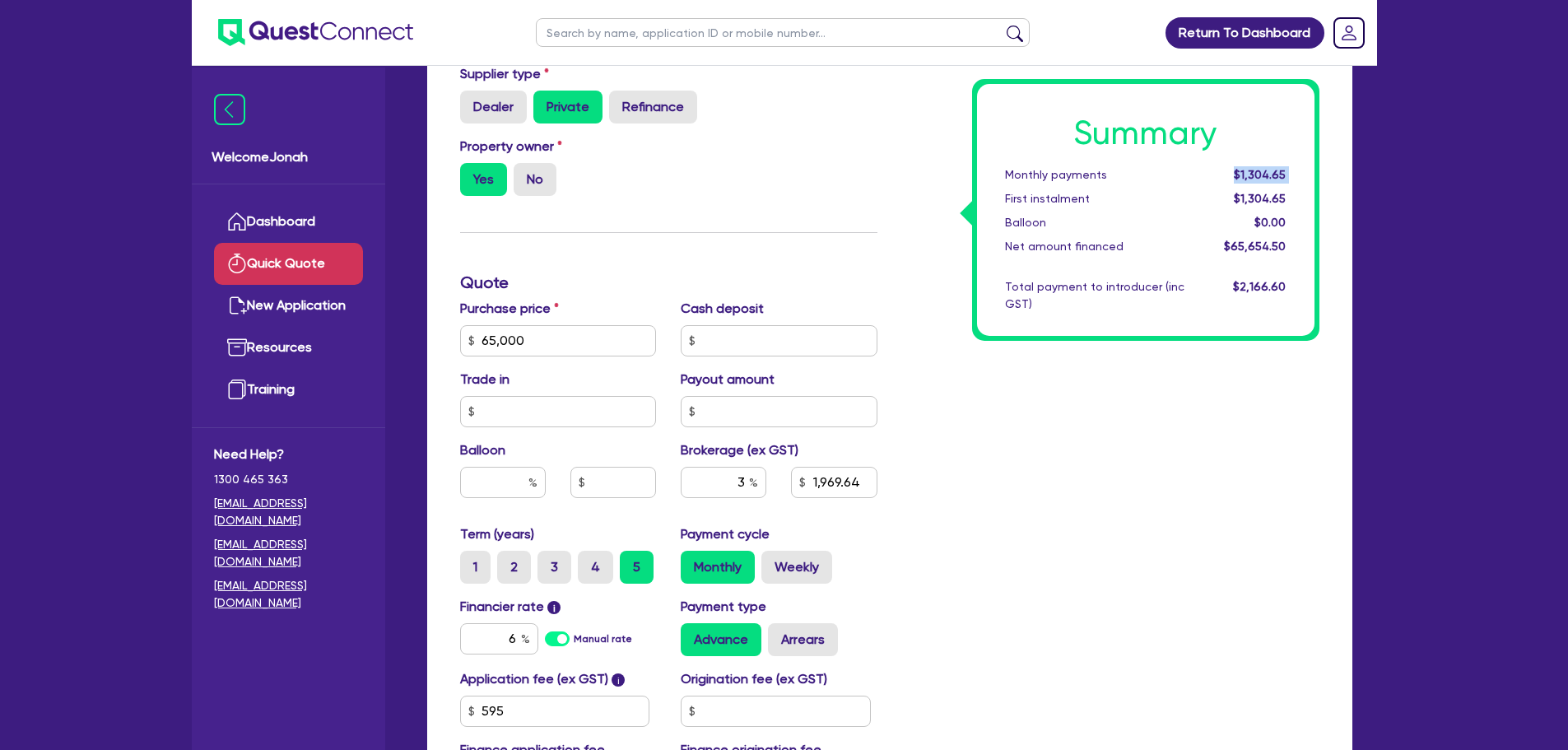
click at [1242, 177] on span "$1,304.65" at bounding box center [1259, 174] width 52 height 13
click at [1230, 201] on div "$1,304.65" at bounding box center [1248, 199] width 102 height 18
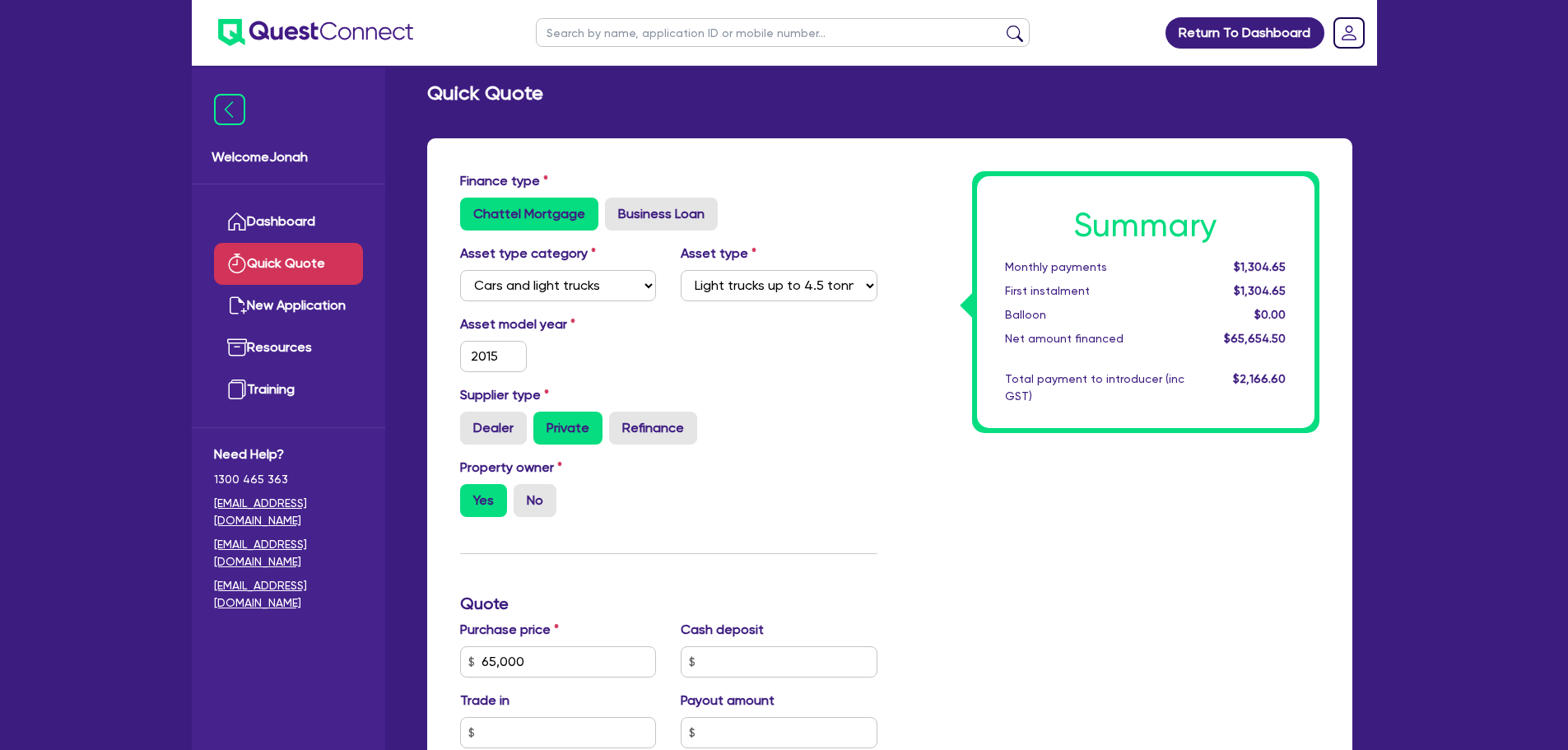
scroll to position [0, 0]
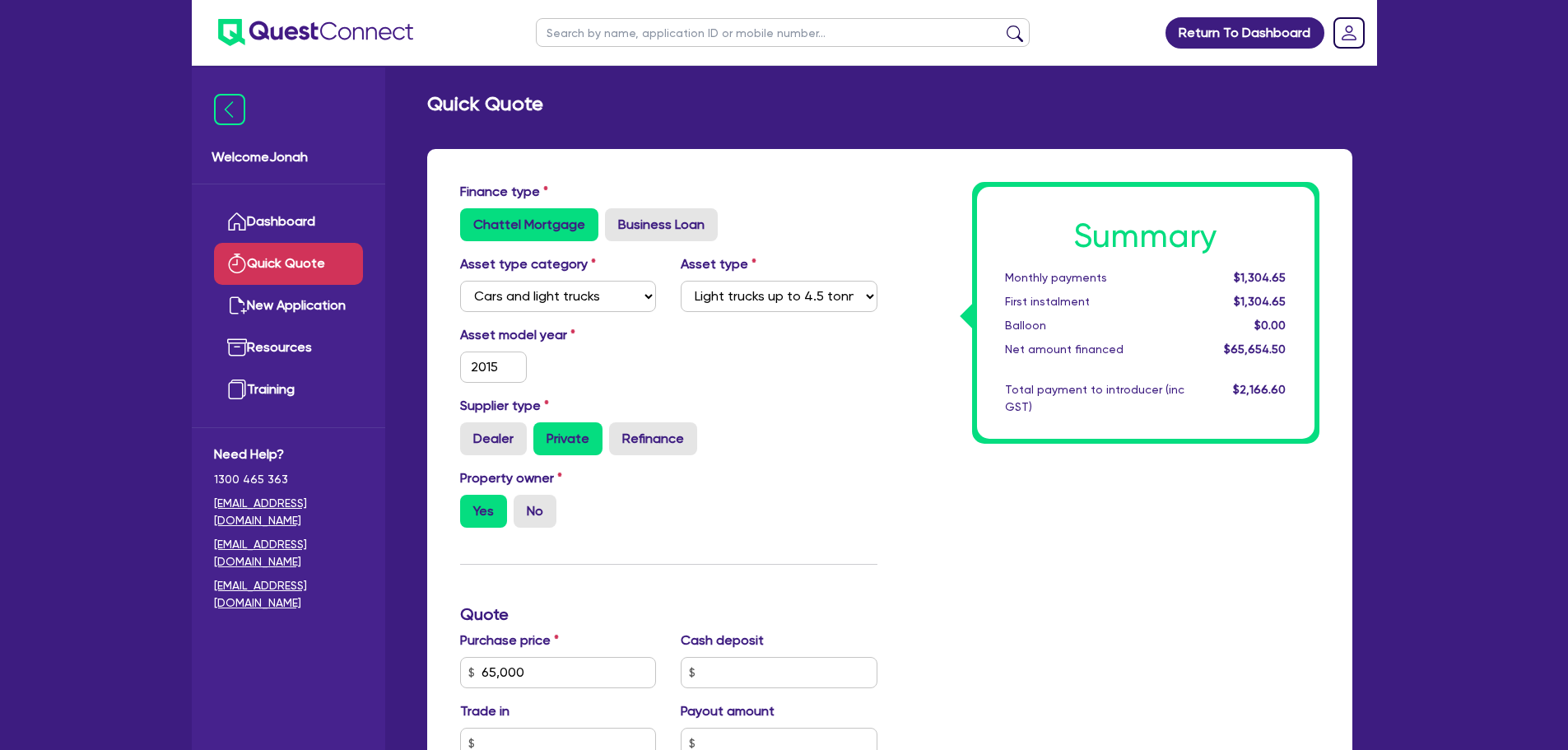
click at [1255, 277] on span "$1,304.65" at bounding box center [1259, 277] width 52 height 13
click at [1247, 293] on div "$1,304.65" at bounding box center [1248, 302] width 102 height 18
click at [1247, 295] on span "$1,304.65" at bounding box center [1259, 301] width 52 height 13
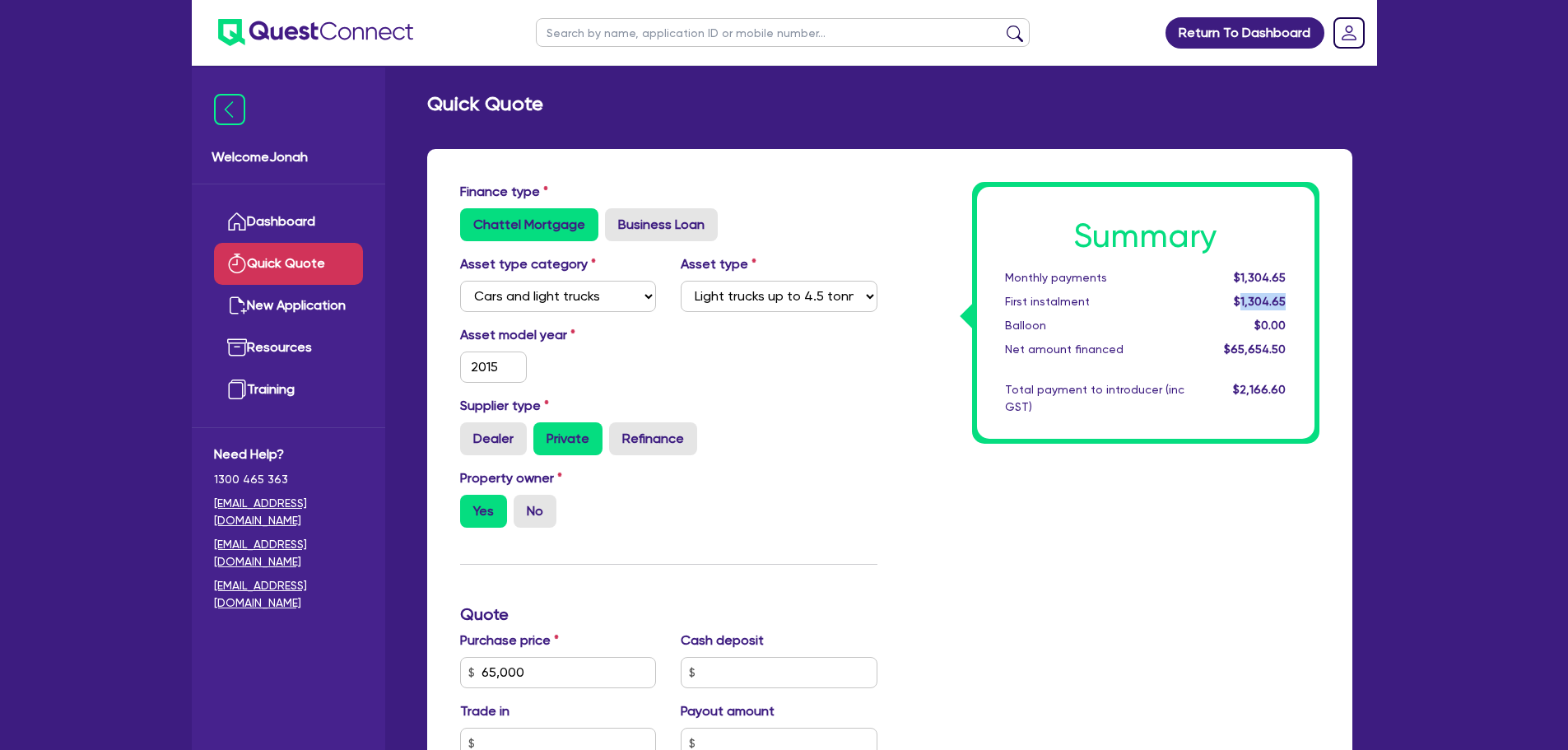
click at [1247, 295] on span "$1,304.65" at bounding box center [1259, 301] width 52 height 13
click at [1247, 270] on span "$1,304.65" at bounding box center [1259, 277] width 52 height 13
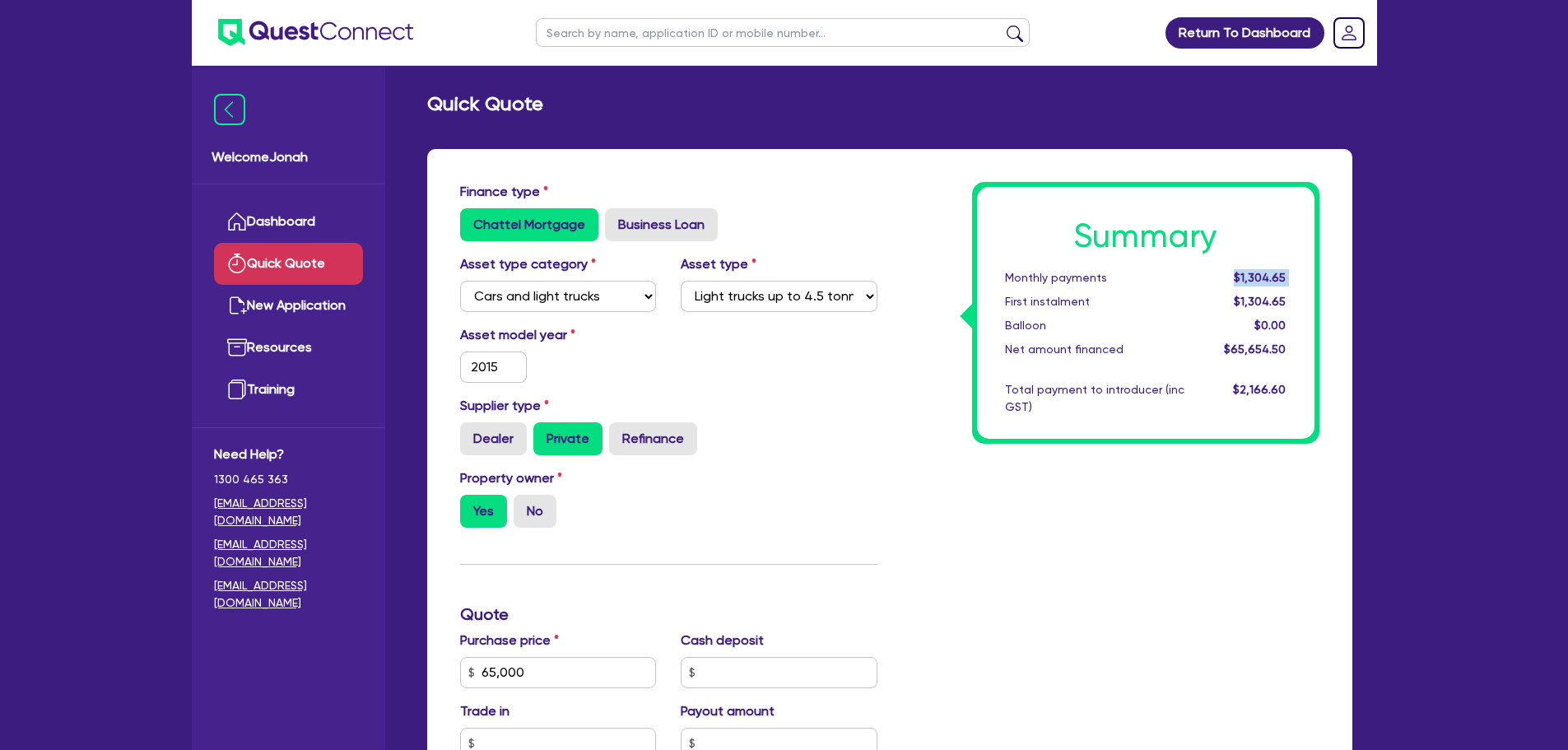
click at [1243, 281] on span "$1,304.65" at bounding box center [1259, 277] width 52 height 13
click at [714, 382] on div "Asset model year [DATE]" at bounding box center [668, 361] width 442 height 71
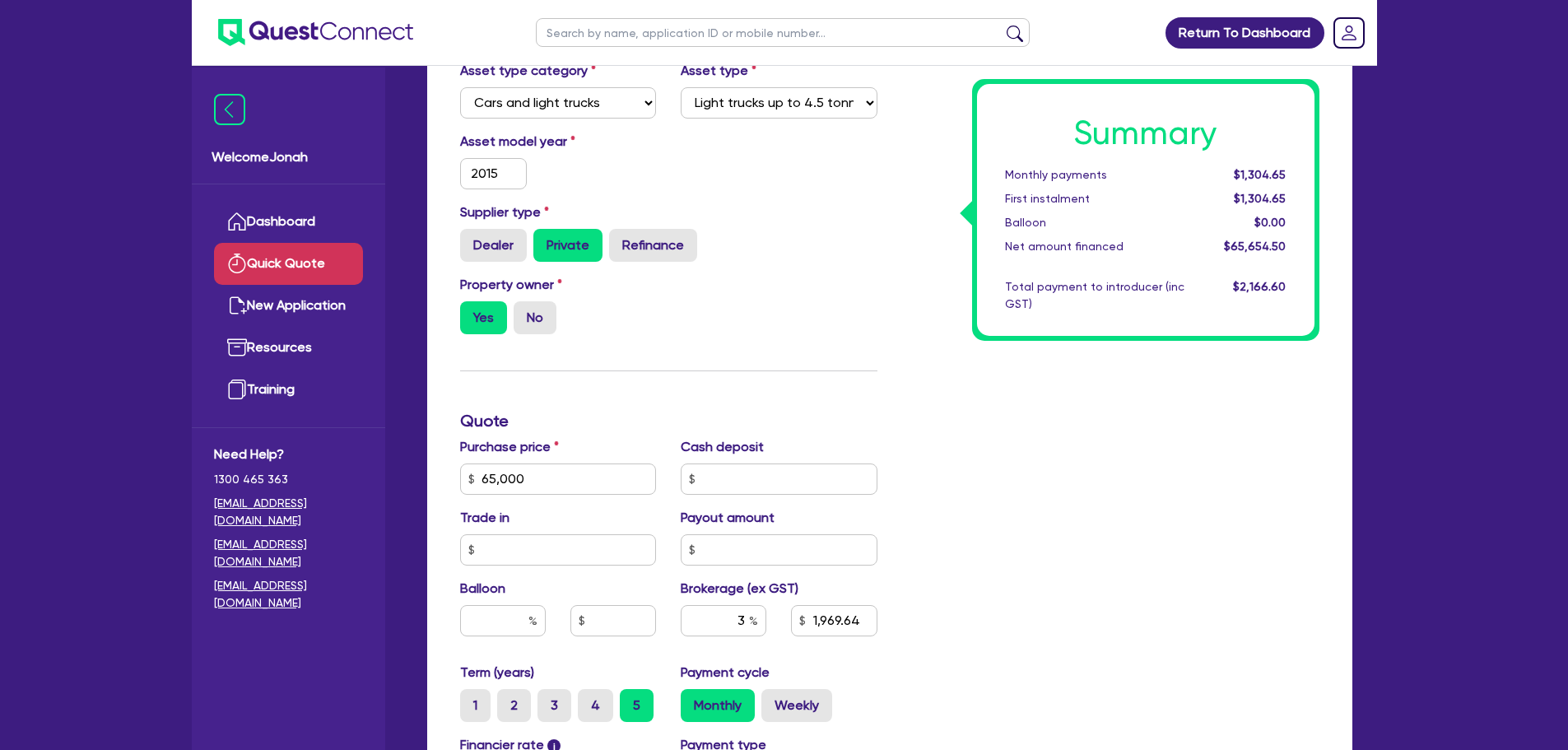
scroll to position [329, 0]
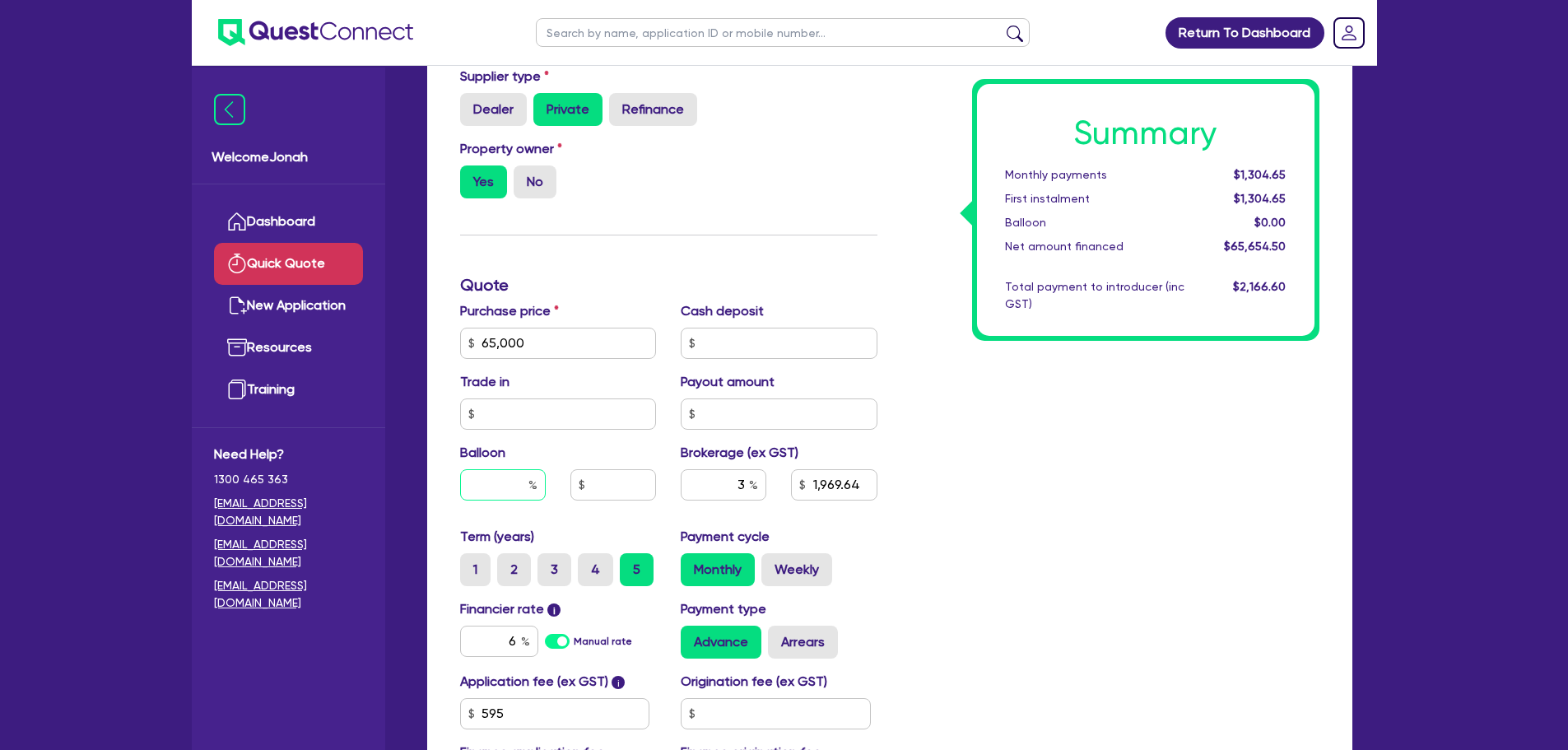
click at [515, 482] on input "text" at bounding box center [503, 485] width 86 height 32
type input "3"
type input "1,969.64"
type input "3"
type input "1,950"
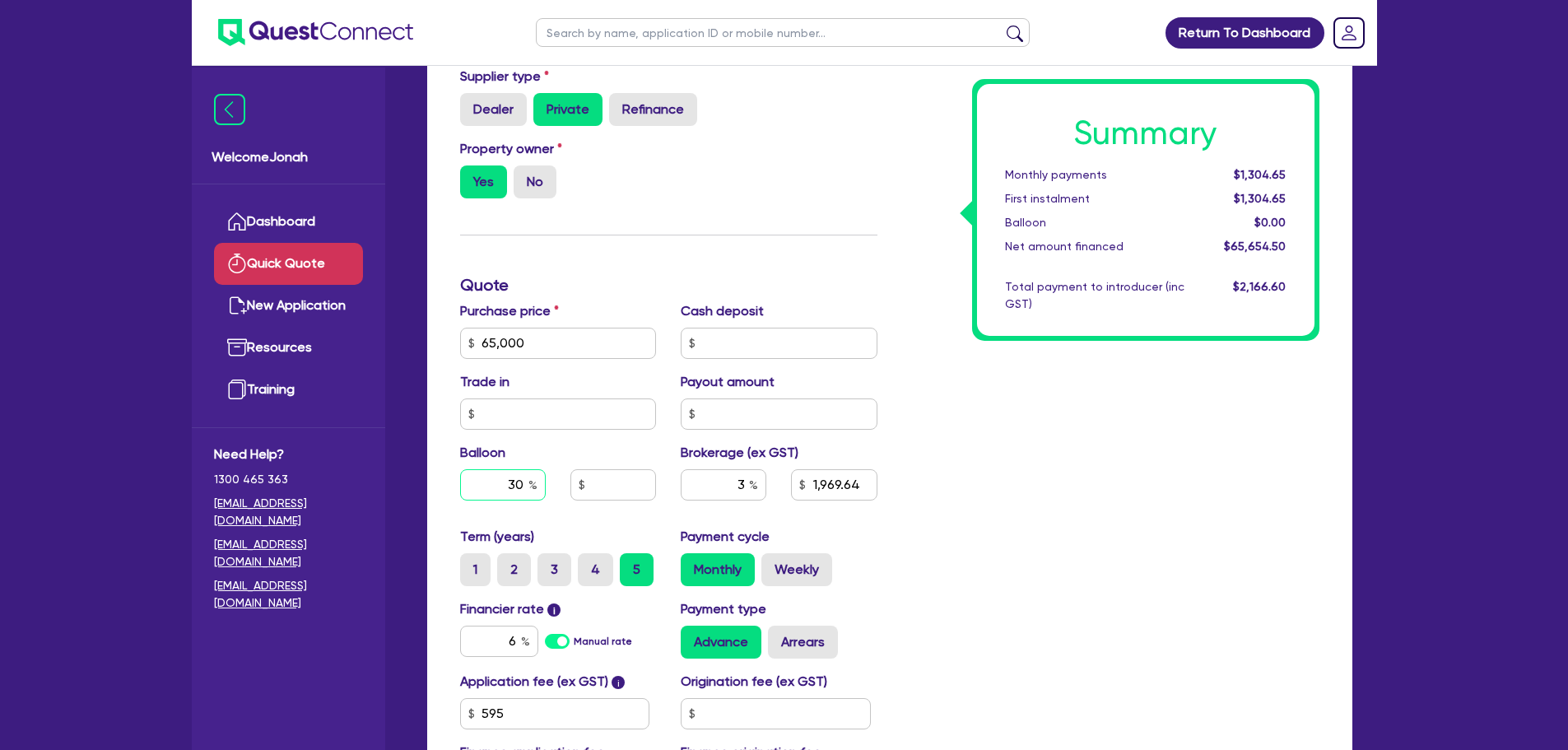
type input "1,969.64"
type input "3"
type input "1,950"
type input "1,969.64"
type input "1,950"
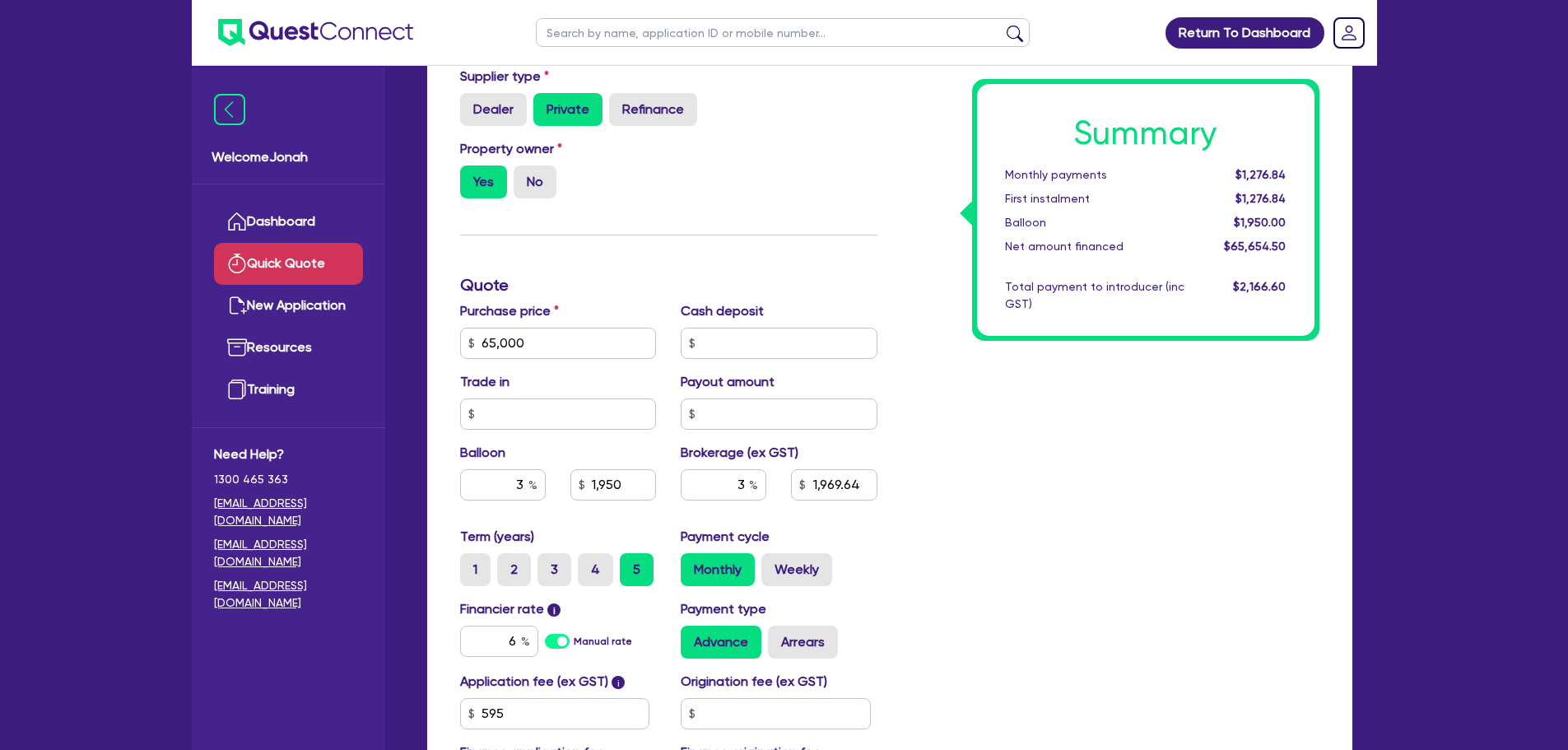
type input "1,969.64"
click at [955, 472] on div "Summary Monthly payments $1,276.84 First instalment $1,276.84 Balloon $1,950.00…" at bounding box center [1110, 334] width 442 height 963
click at [504, 479] on input "3" at bounding box center [503, 485] width 86 height 32
drag, startPoint x: 513, startPoint y: 480, endPoint x: 534, endPoint y: 489, distance: 22.8
click at [534, 489] on div "3" at bounding box center [503, 485] width 86 height 32
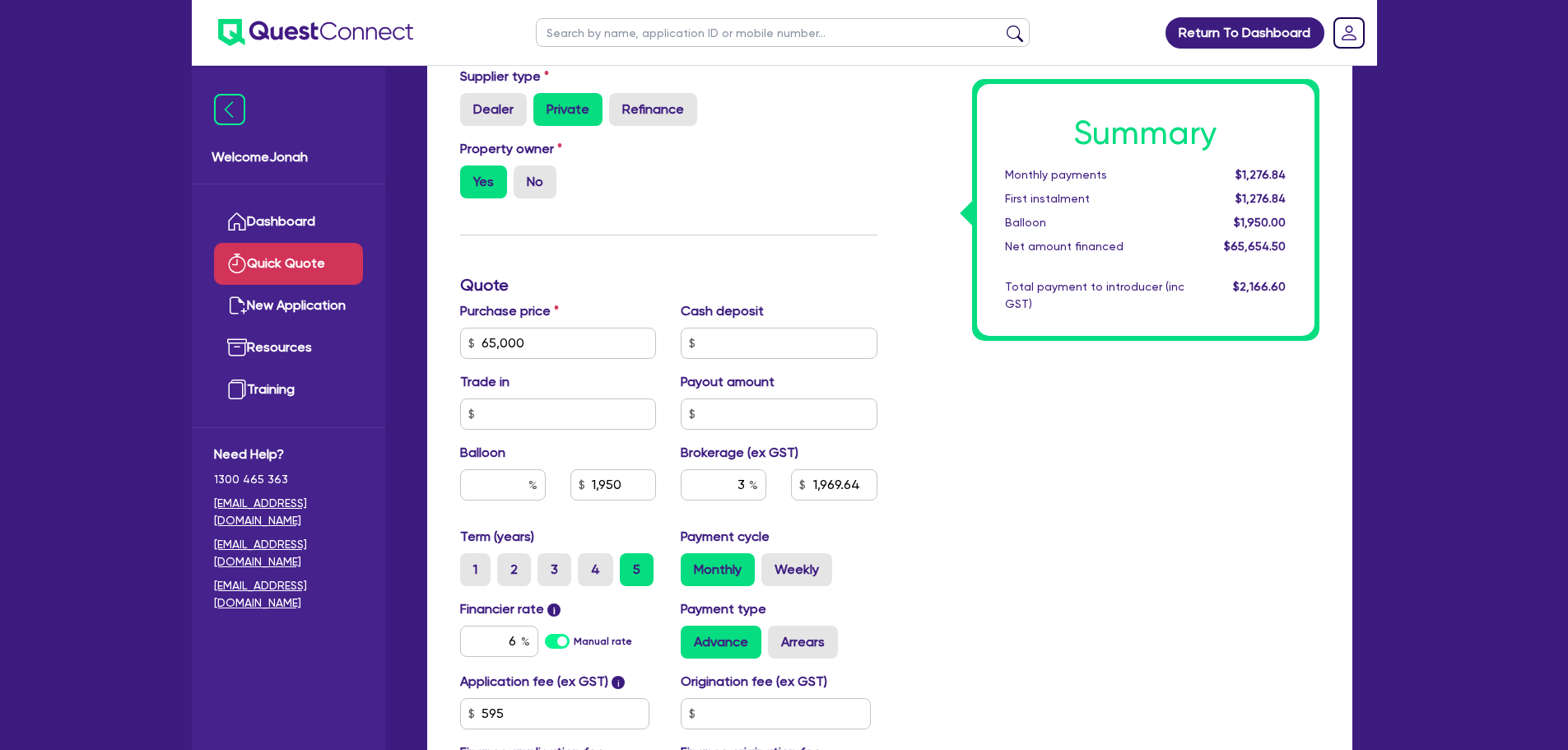
type input "1,950"
type input "1,969.64"
click at [1054, 486] on div "Summary Monthly payments $1,276.84 First instalment $1,276.84 Balloon $1,950.00…" at bounding box center [1110, 334] width 442 height 963
click at [976, 446] on div "Summary Monthly payments $1,304.65 First instalment $1,304.65 Balloon $0.00 Net…" at bounding box center [1110, 334] width 442 height 963
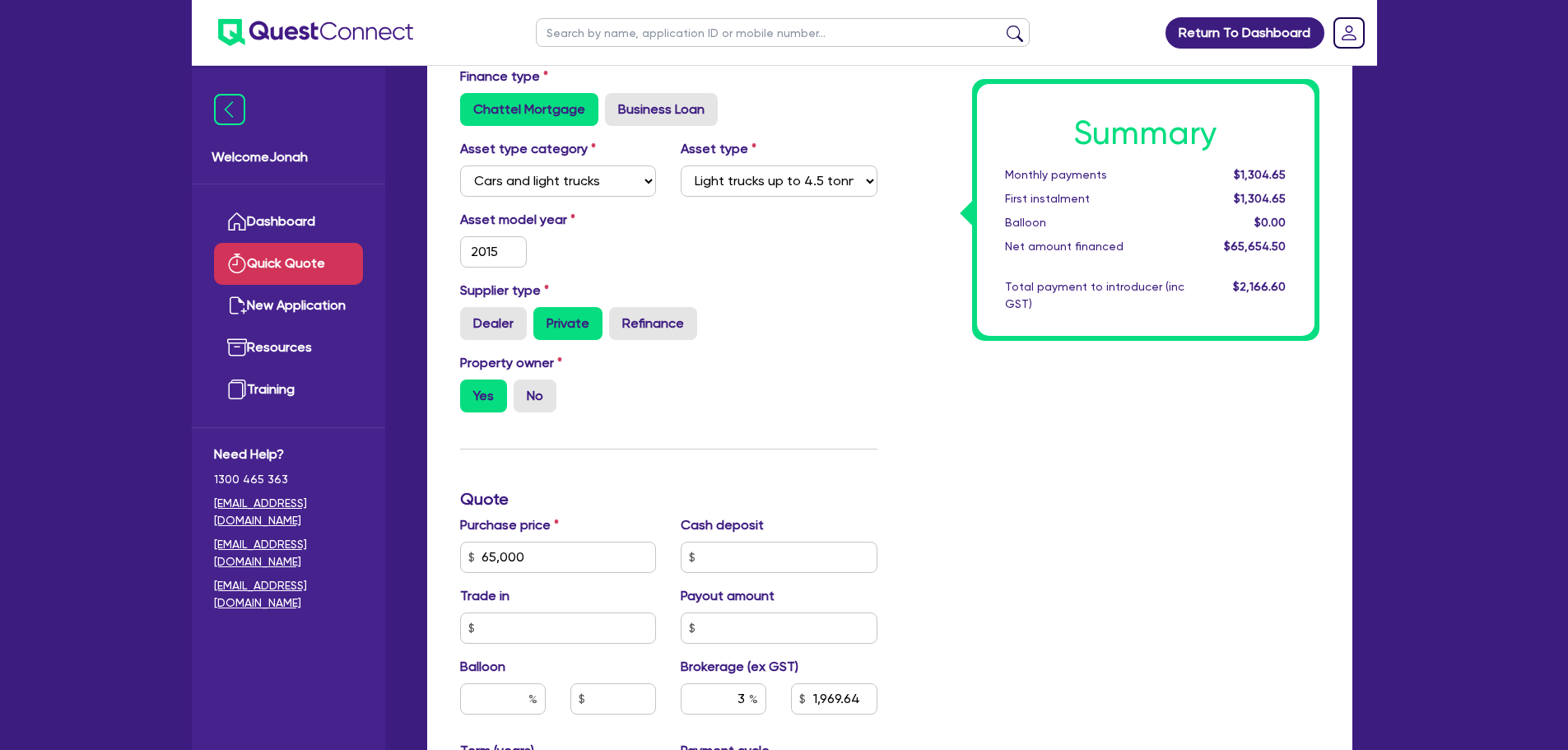
scroll to position [82, 0]
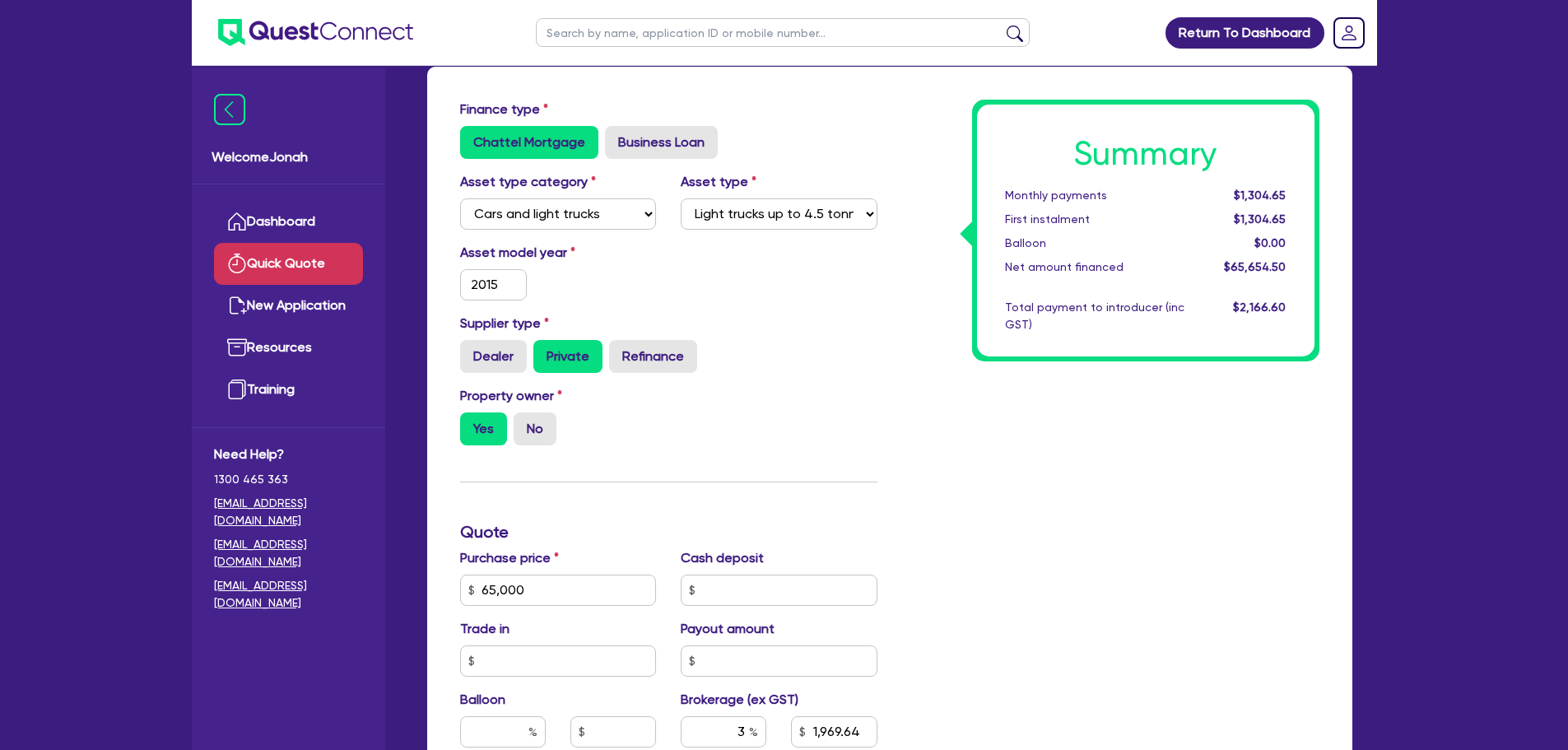
click at [711, 561] on label "Cash deposit" at bounding box center [722, 557] width 83 height 20
click at [766, 506] on div "Finance type Chattel Mortgage Business Loan Asset type category Select Cars and…" at bounding box center [668, 581] width 442 height 963
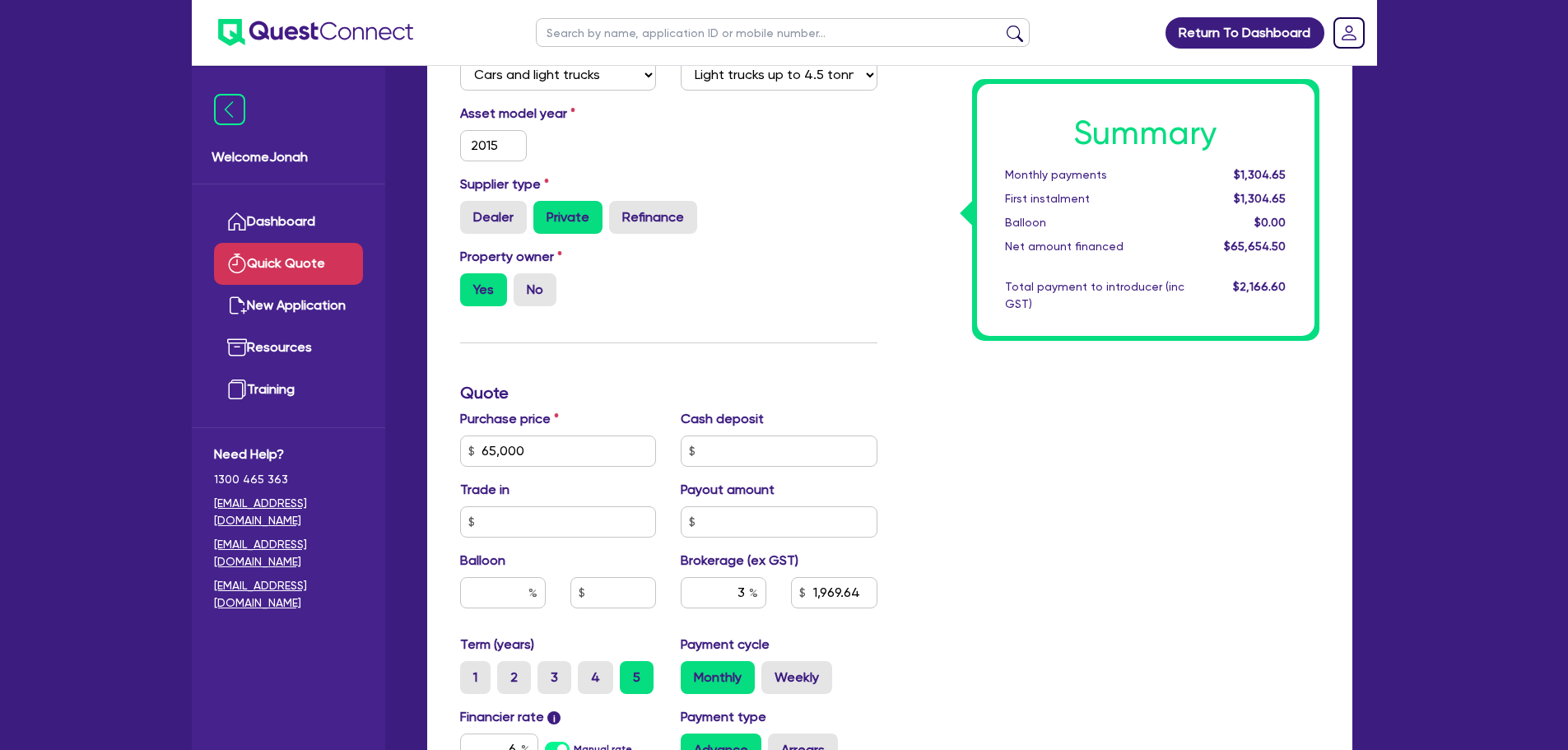
scroll to position [0, 0]
